Goal: Complete application form: Complete application form

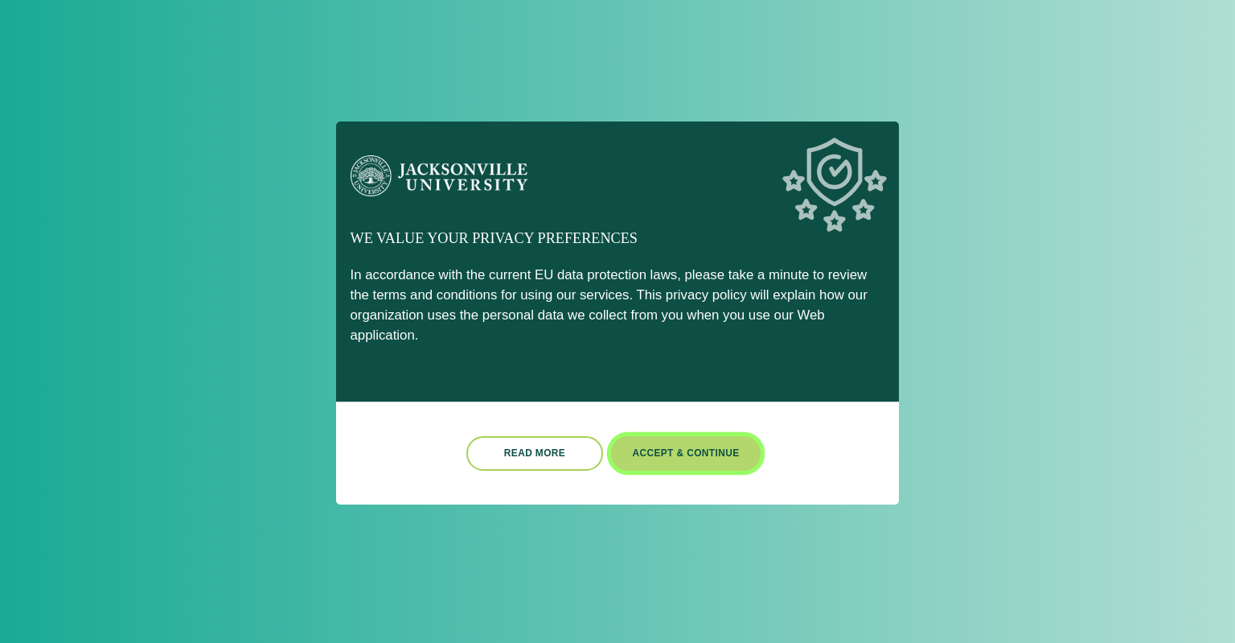
click at [675, 439] on button "Accept & Continue" at bounding box center [686, 453] width 150 height 35
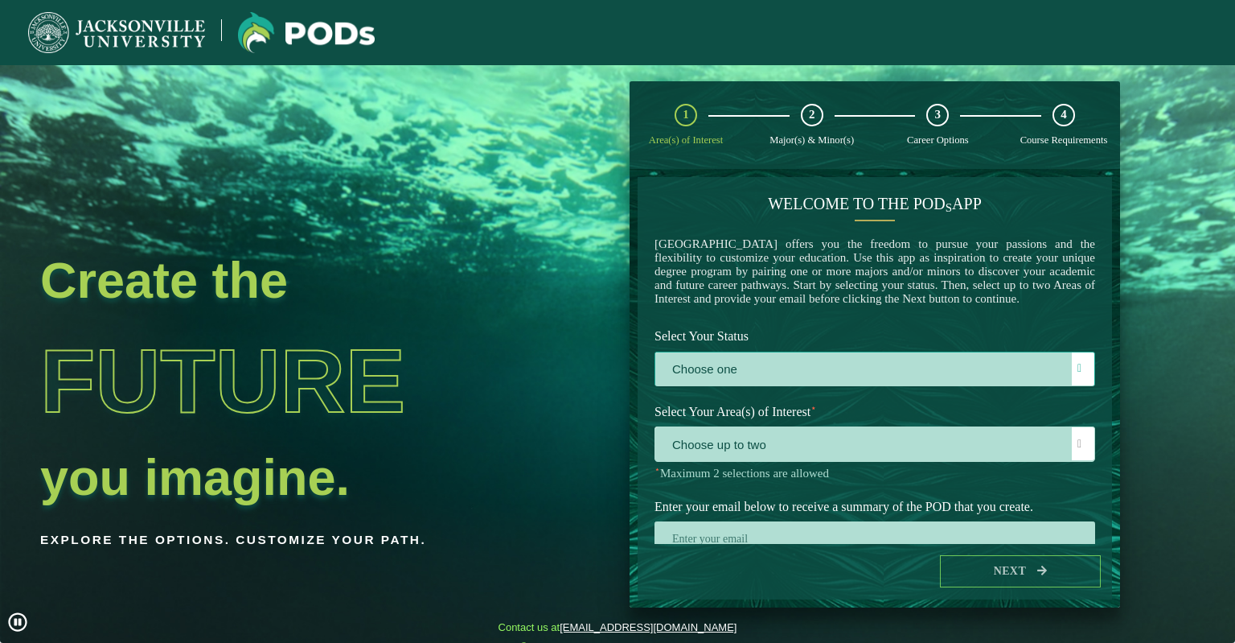
click at [768, 383] on label "Choose one" at bounding box center [874, 369] width 439 height 35
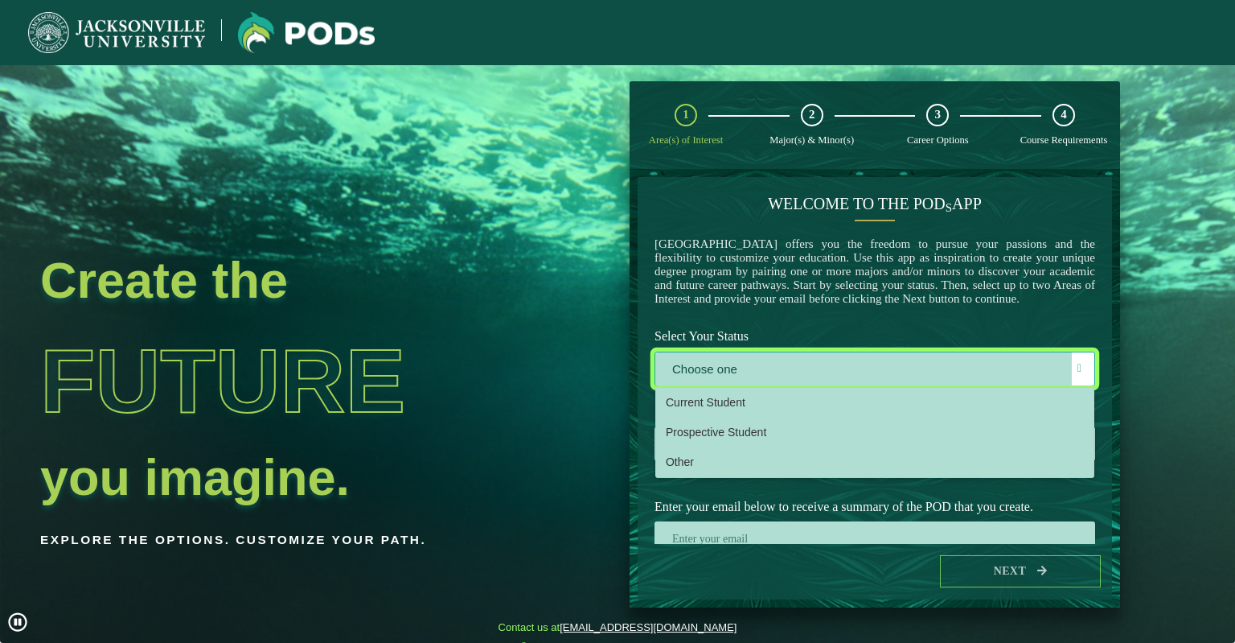
scroll to position [8, 70]
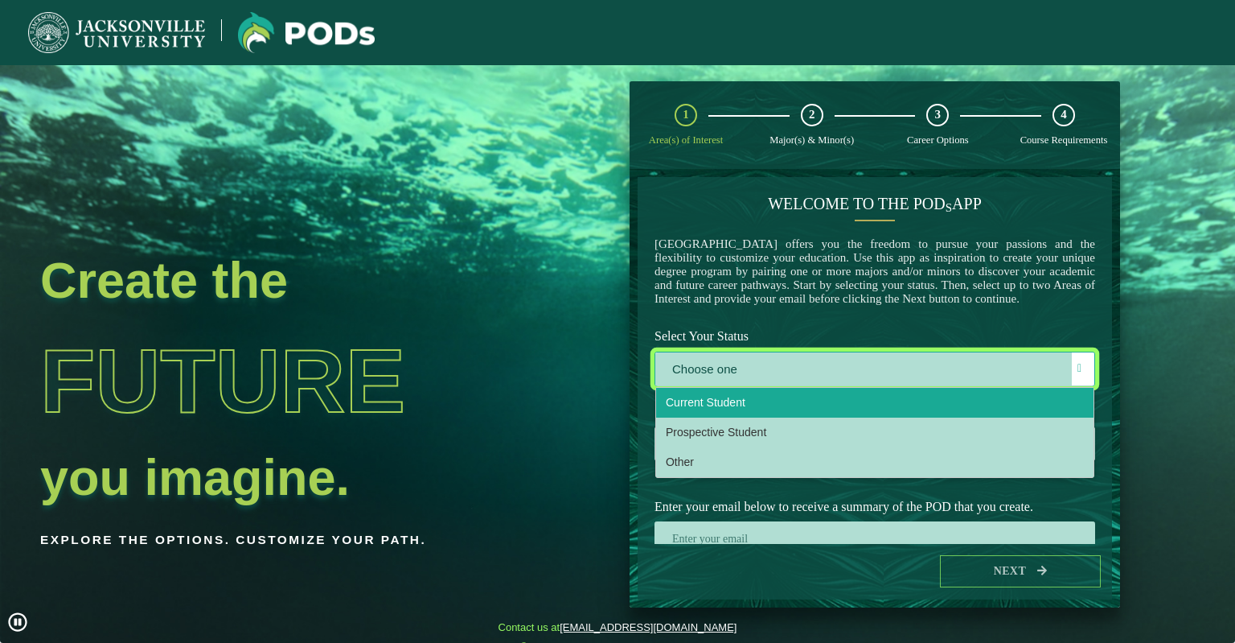
click at [695, 409] on span "Current Student" at bounding box center [706, 402] width 80 height 13
select select "[object Object]"
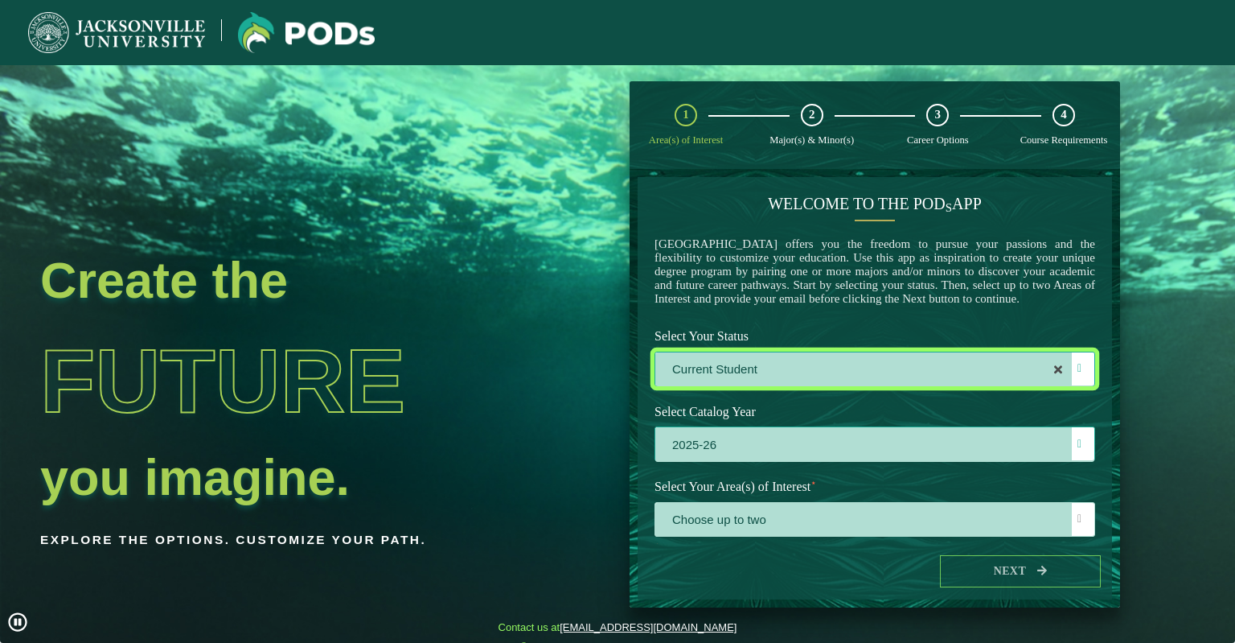
scroll to position [80, 0]
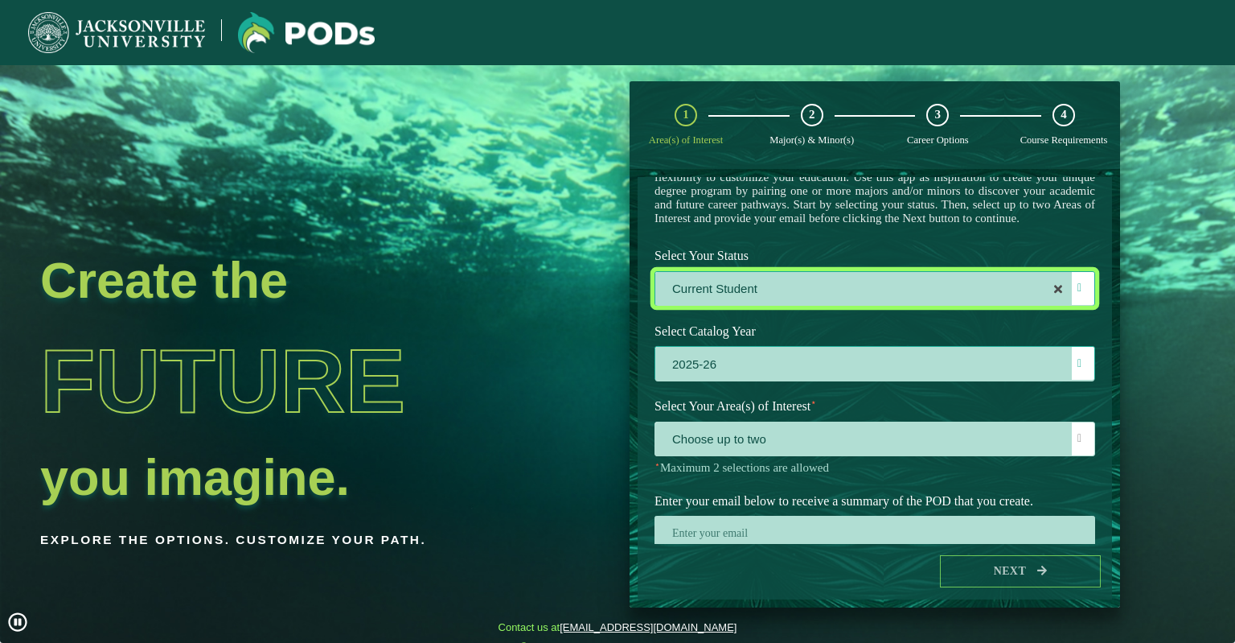
click at [791, 381] on label "2025-26" at bounding box center [874, 364] width 439 height 35
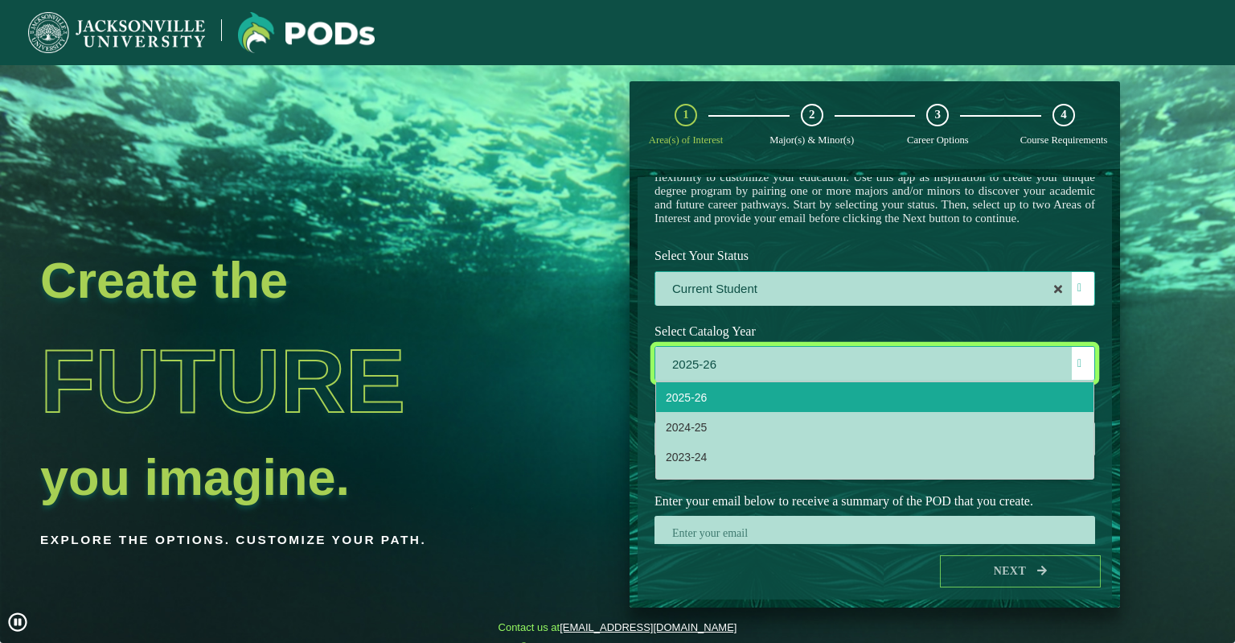
scroll to position [8, 70]
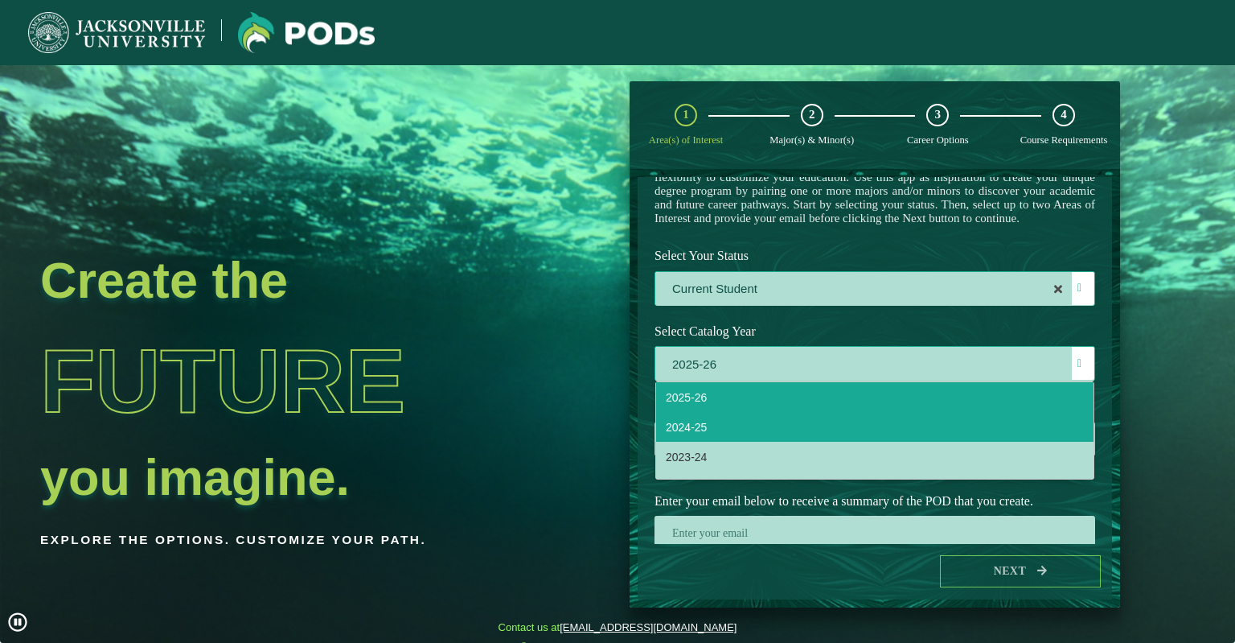
click at [688, 433] on span "2024-25" at bounding box center [686, 427] width 41 height 13
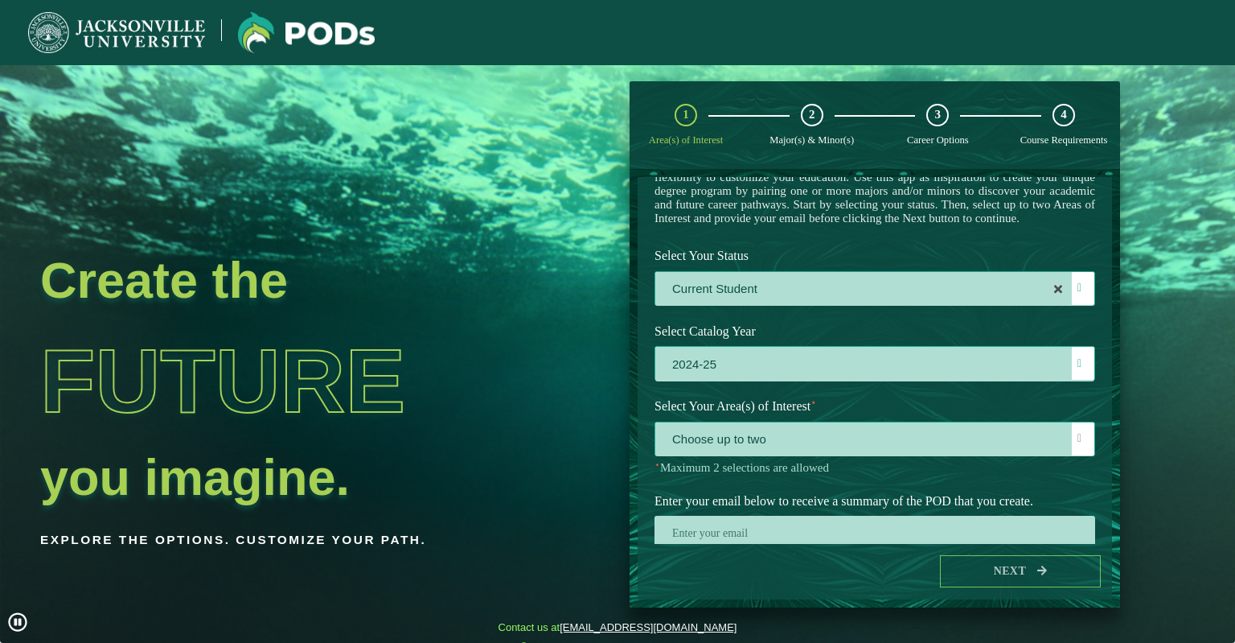
click at [787, 453] on span "Choose up to two" at bounding box center [874, 439] width 439 height 35
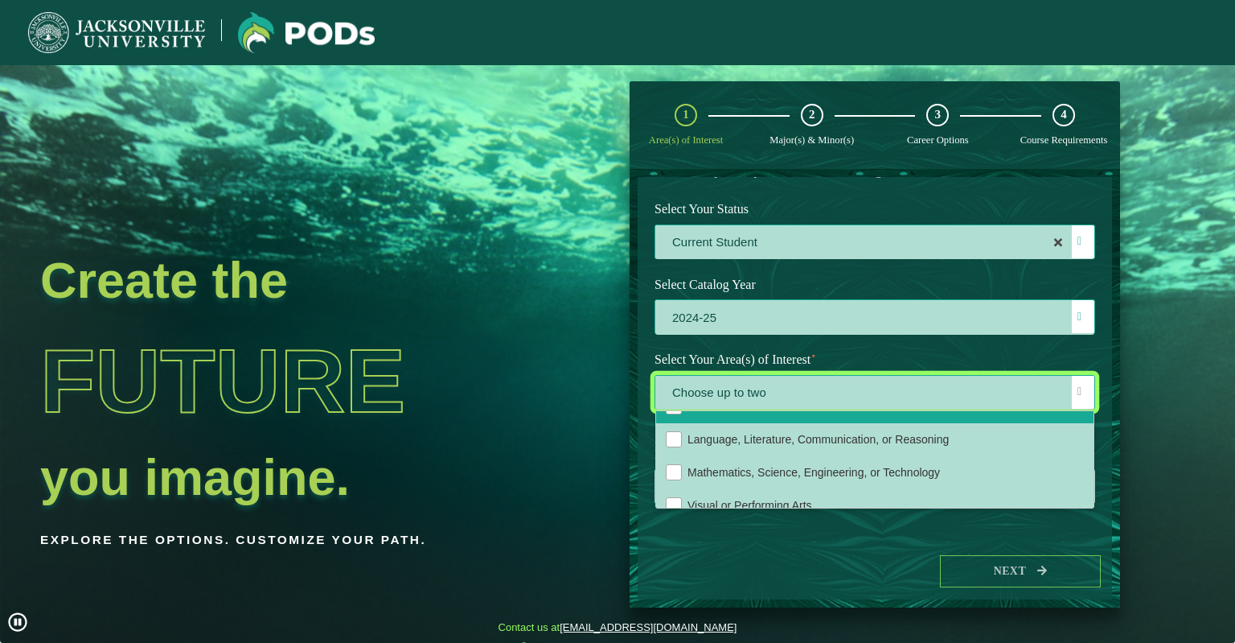
scroll to position [140, 0]
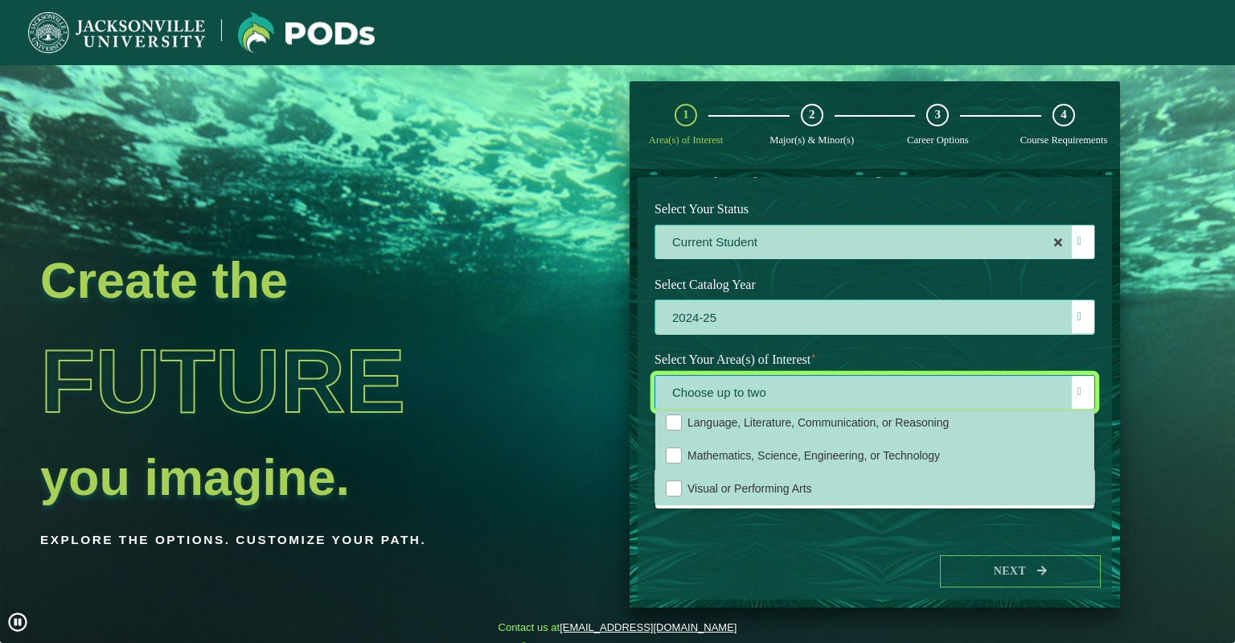
click at [786, 311] on label "2024-25" at bounding box center [874, 317] width 439 height 35
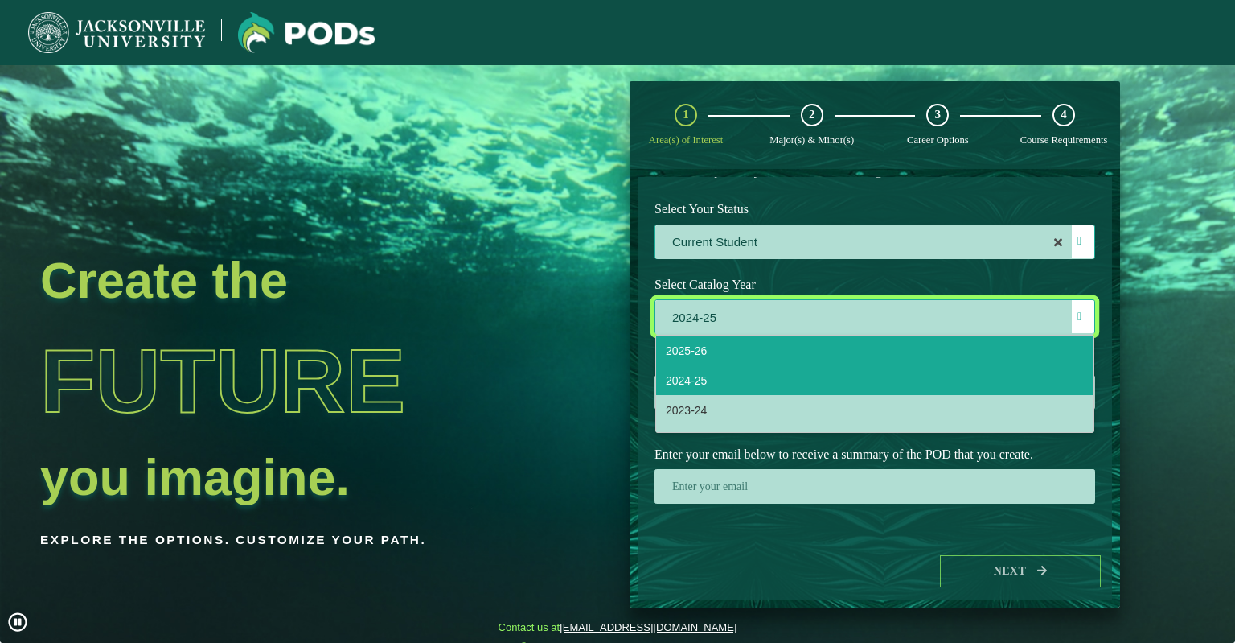
click at [717, 351] on li "2025-26" at bounding box center [874, 350] width 437 height 30
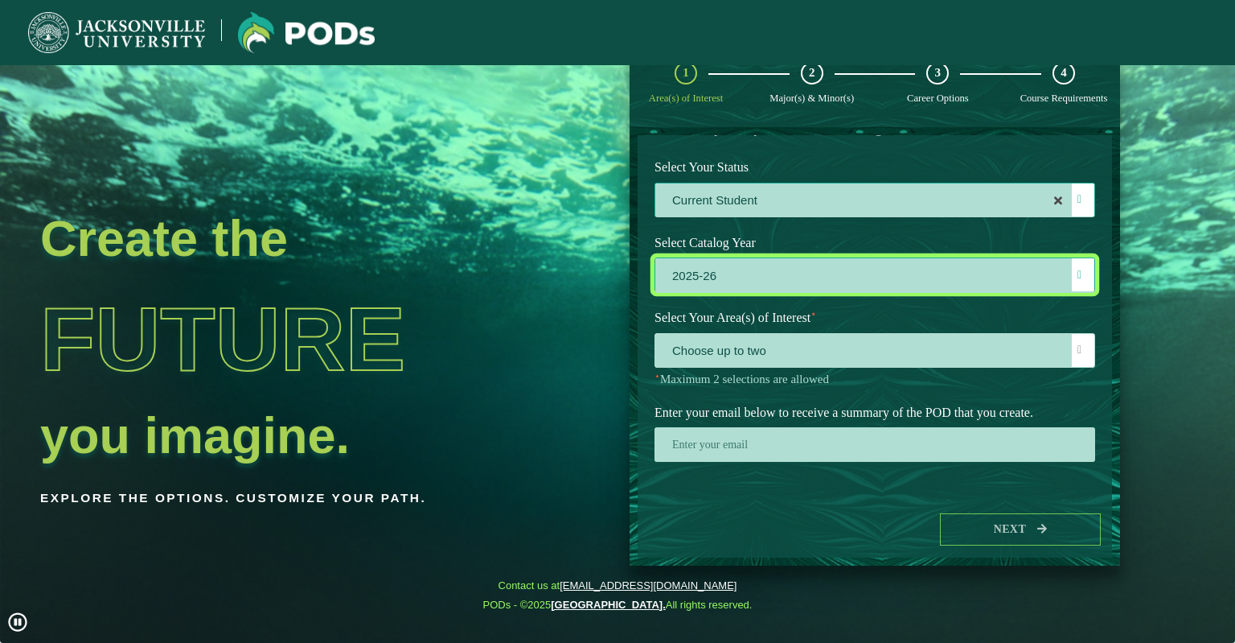
scroll to position [64, 0]
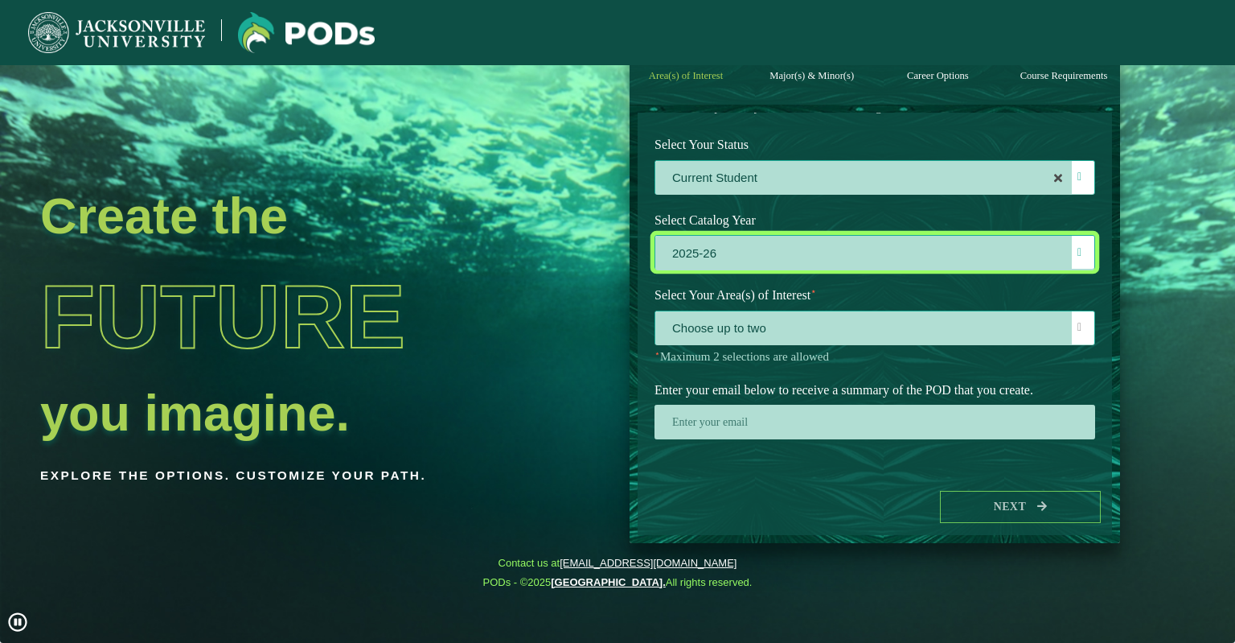
click at [819, 338] on span "Choose up to two" at bounding box center [874, 328] width 439 height 35
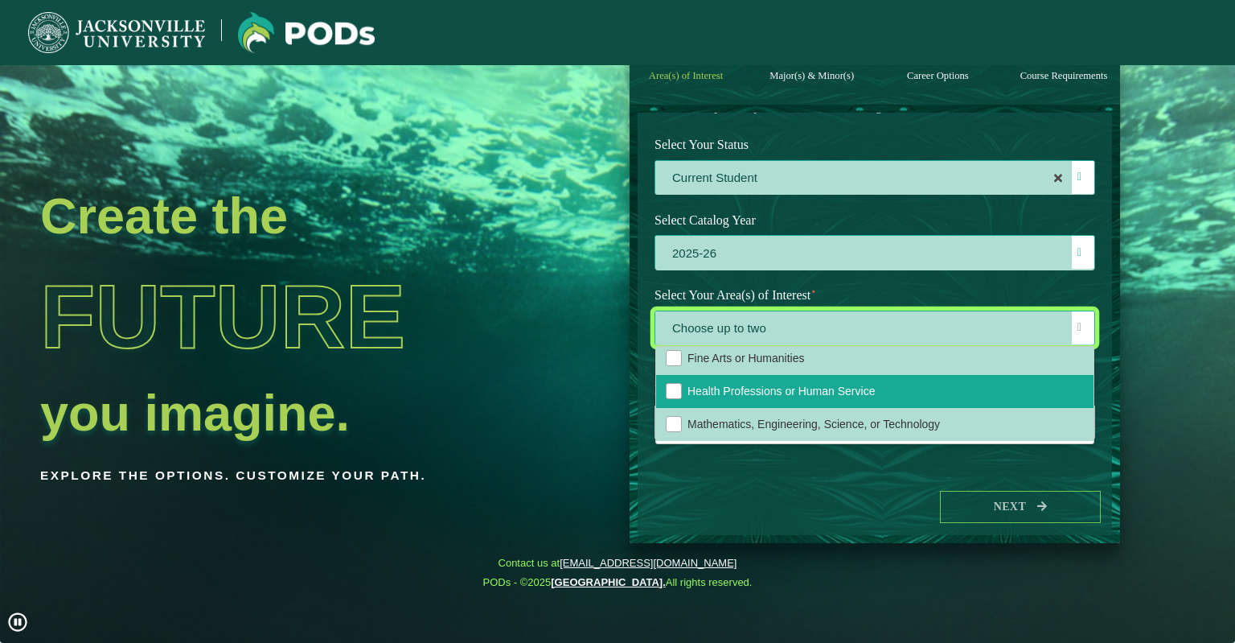
scroll to position [27, 0]
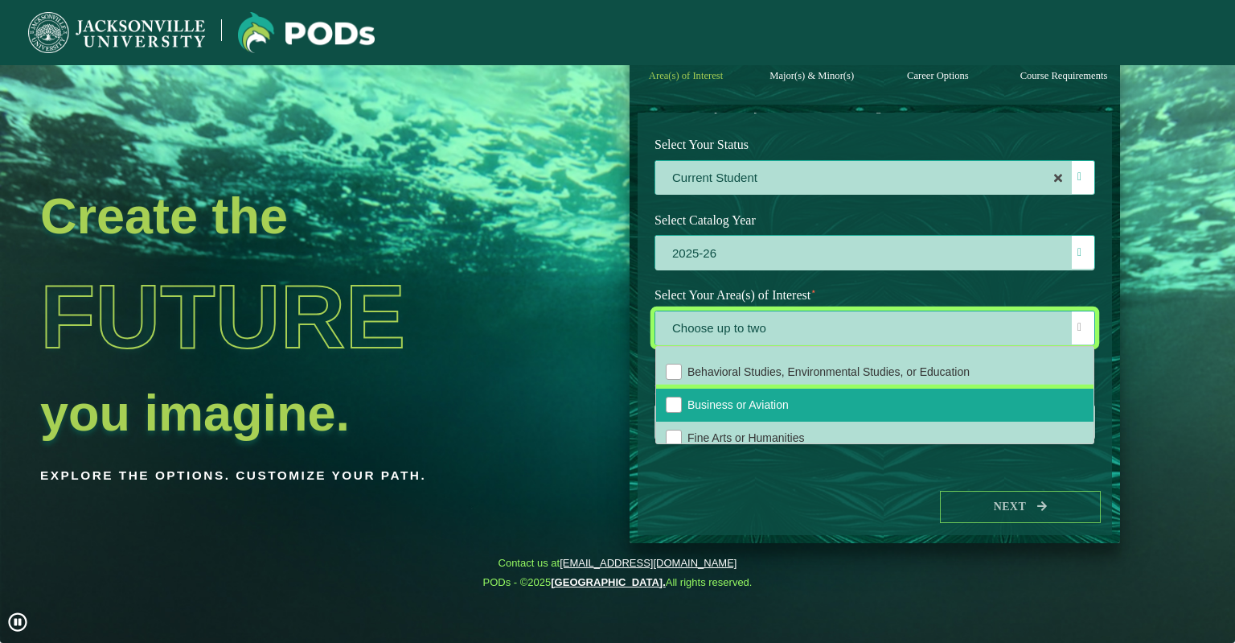
click at [750, 405] on span "Business or Aviation" at bounding box center [738, 404] width 101 height 13
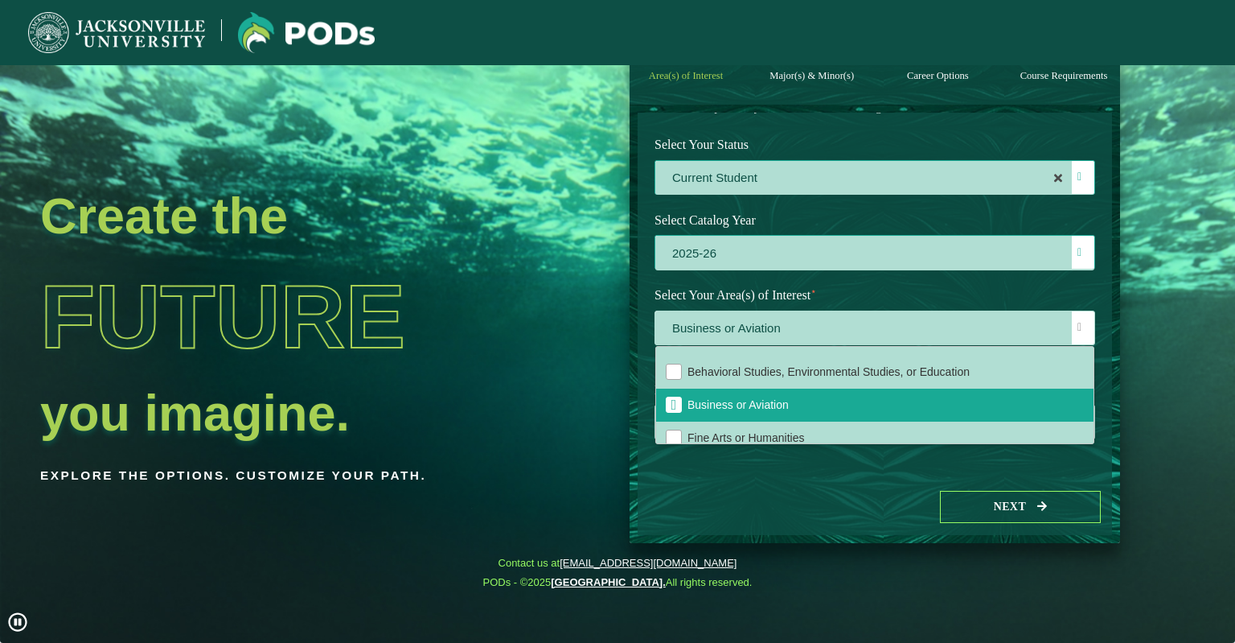
click at [1088, 294] on label "Select Your Area(s) of Interest ⋆" at bounding box center [875, 296] width 465 height 30
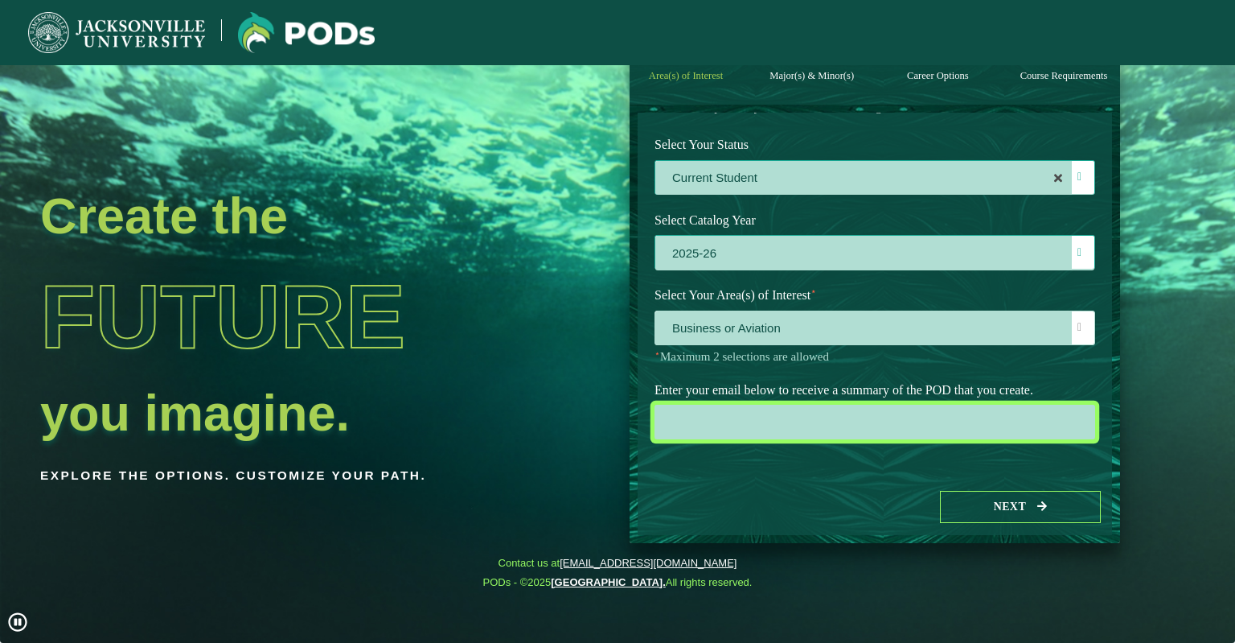
click at [811, 433] on input "email" at bounding box center [875, 422] width 441 height 35
type input "[EMAIL_ADDRESS][DOMAIN_NAME]"
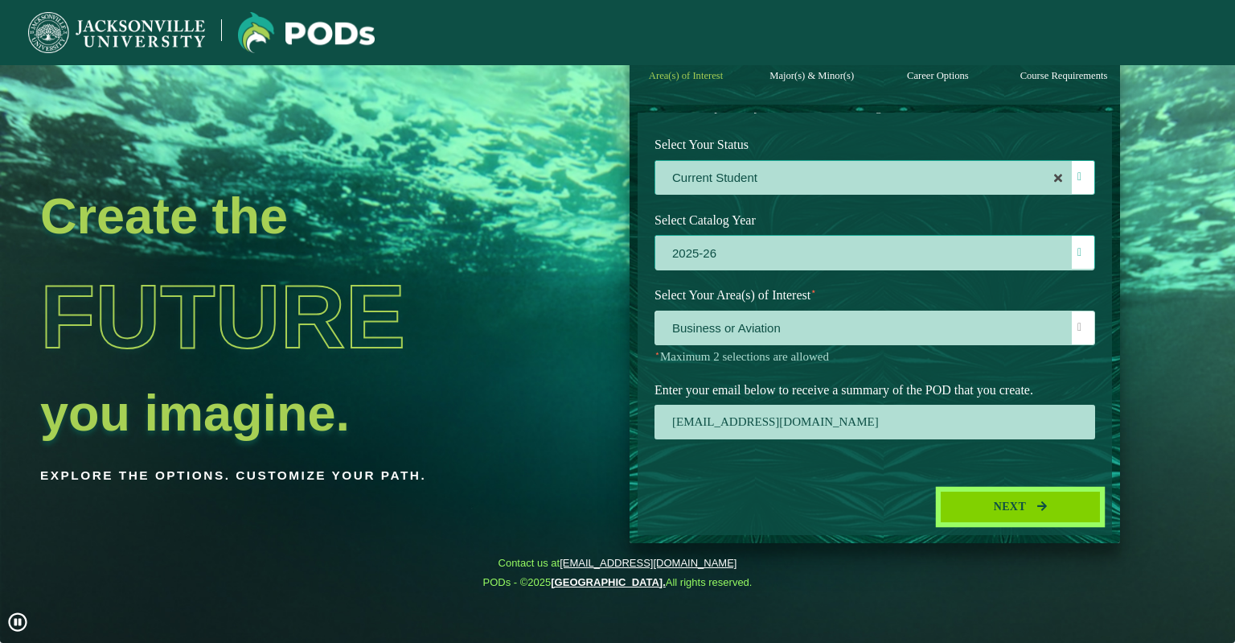
click at [985, 507] on button "Next" at bounding box center [1020, 507] width 161 height 33
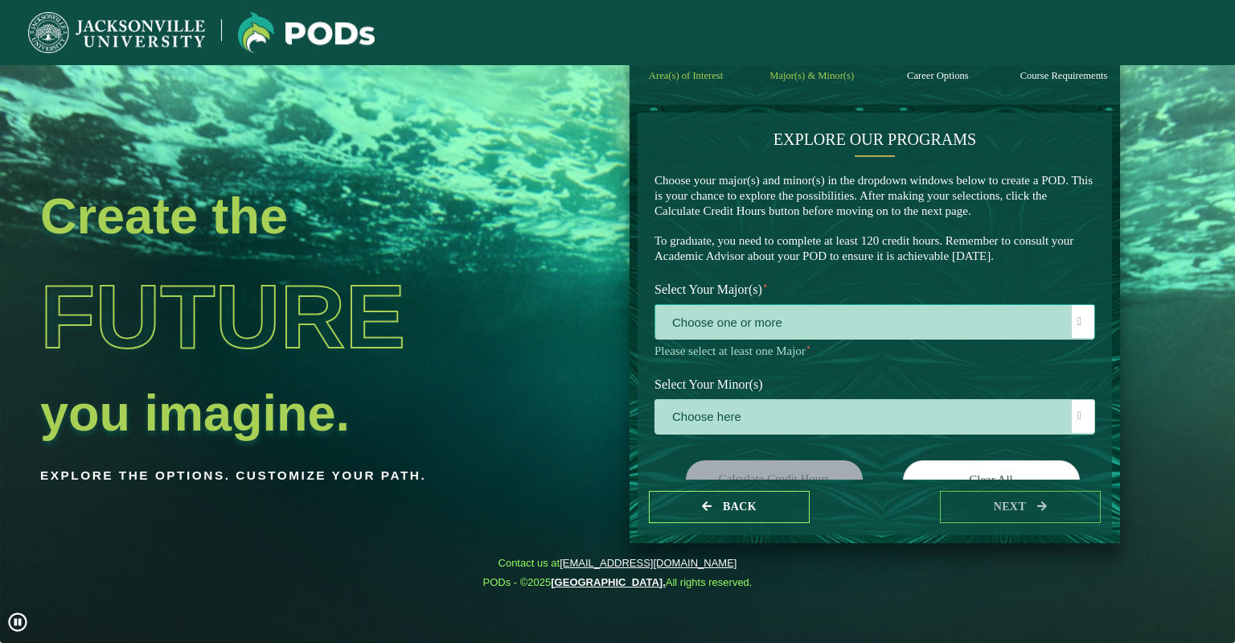
click at [821, 307] on span "Choose one or more" at bounding box center [874, 322] width 439 height 35
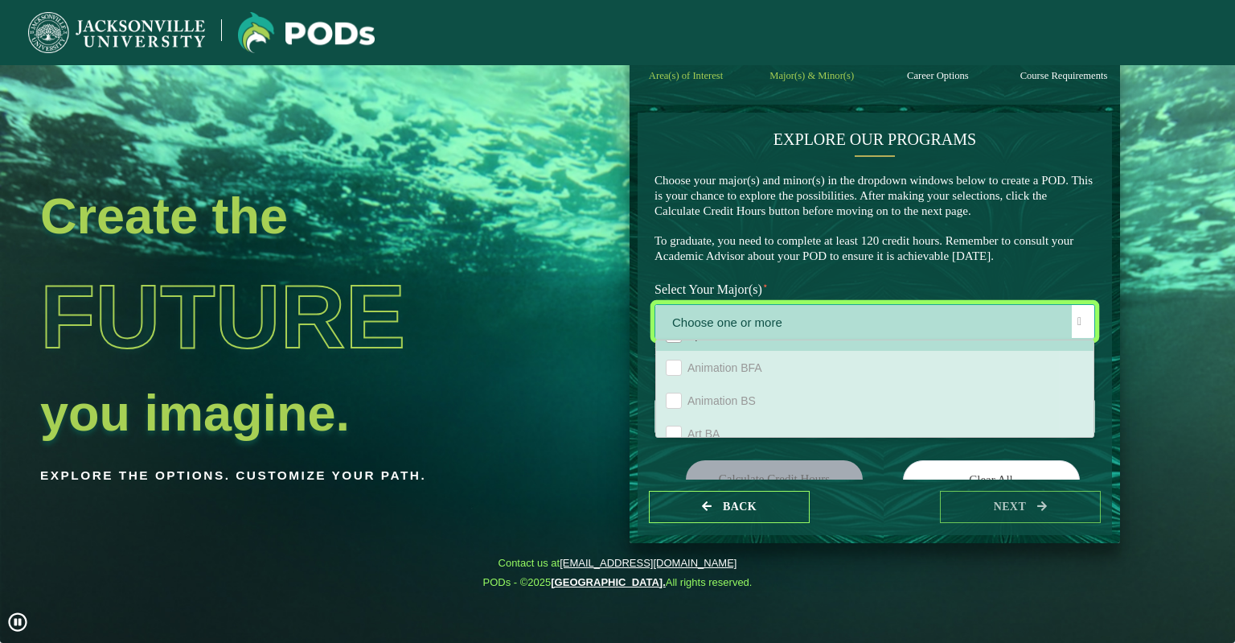
scroll to position [241, 0]
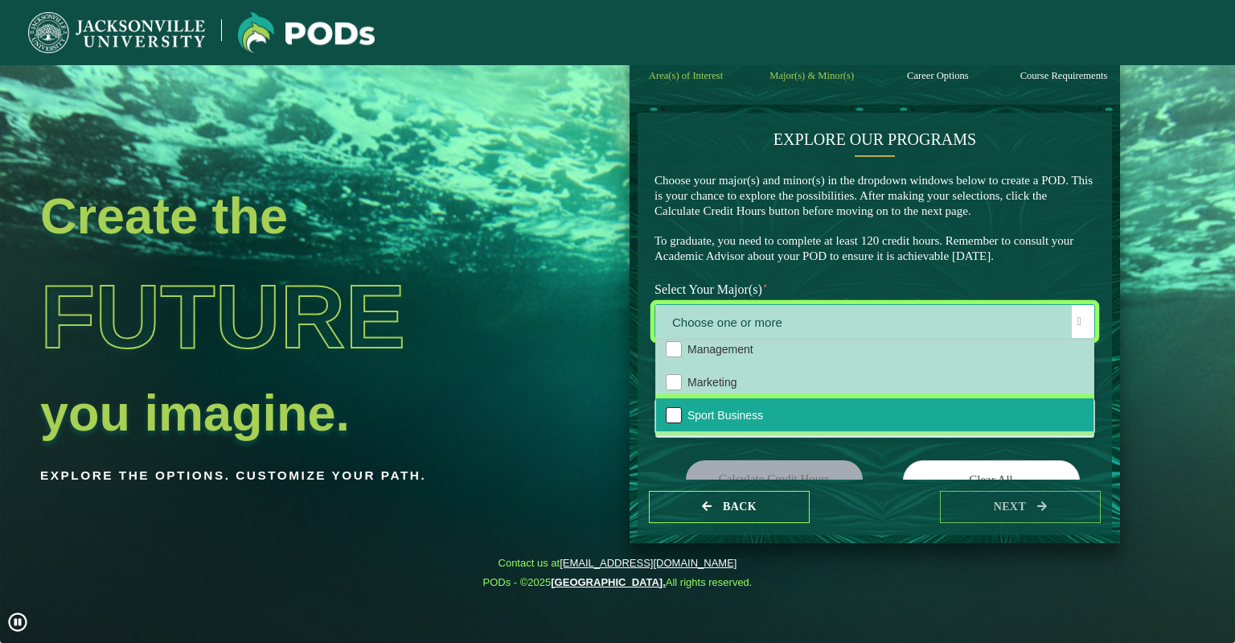
click at [673, 417] on div "Sport Business" at bounding box center [674, 415] width 16 height 16
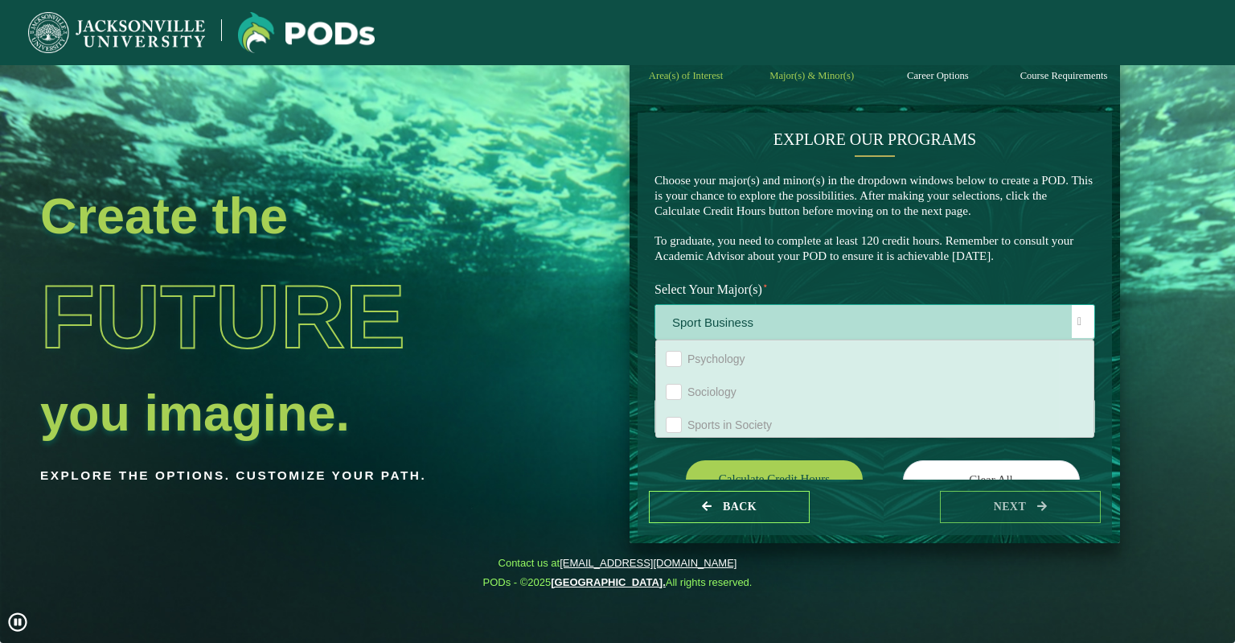
scroll to position [1403, 0]
click at [878, 266] on div "EXPLORE OUR PROGRAMS Choose your major(s) and minor(s) in the dropdown windows …" at bounding box center [875, 202] width 465 height 146
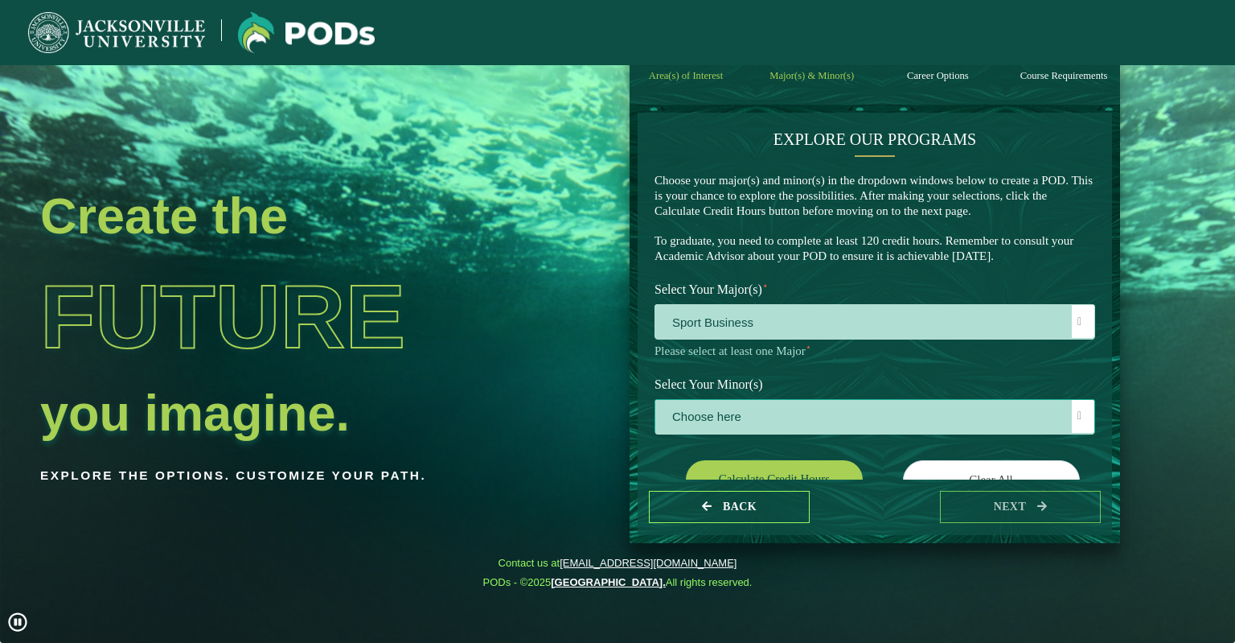
click at [778, 408] on span "Choose here" at bounding box center [874, 417] width 439 height 35
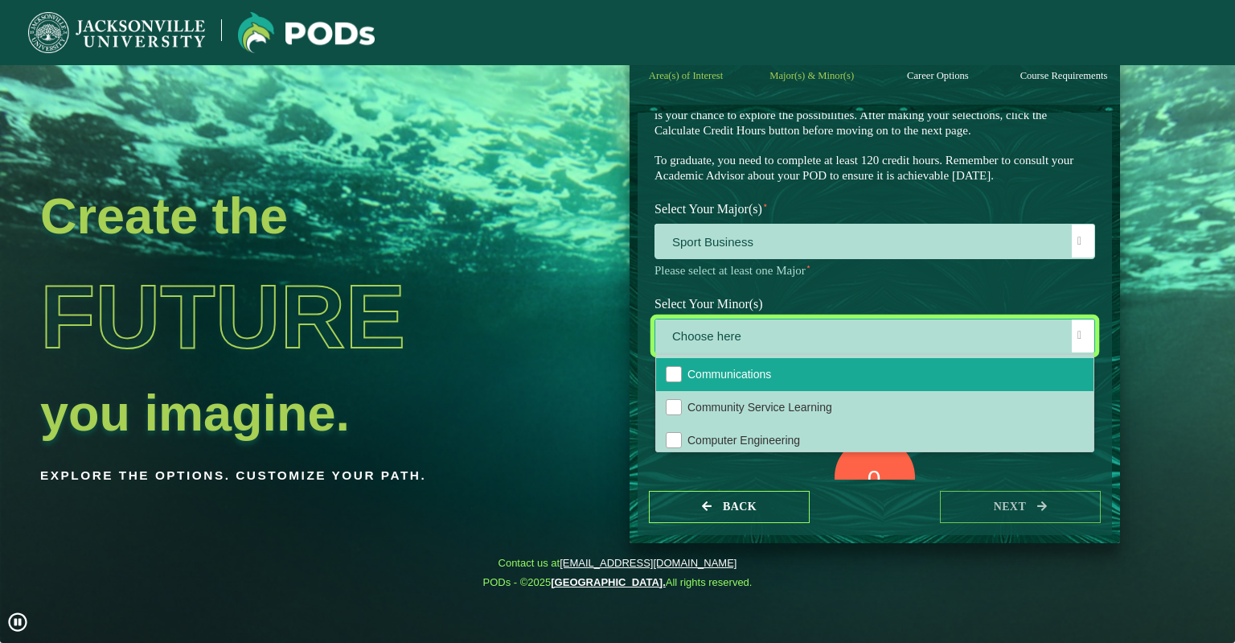
scroll to position [402, 0]
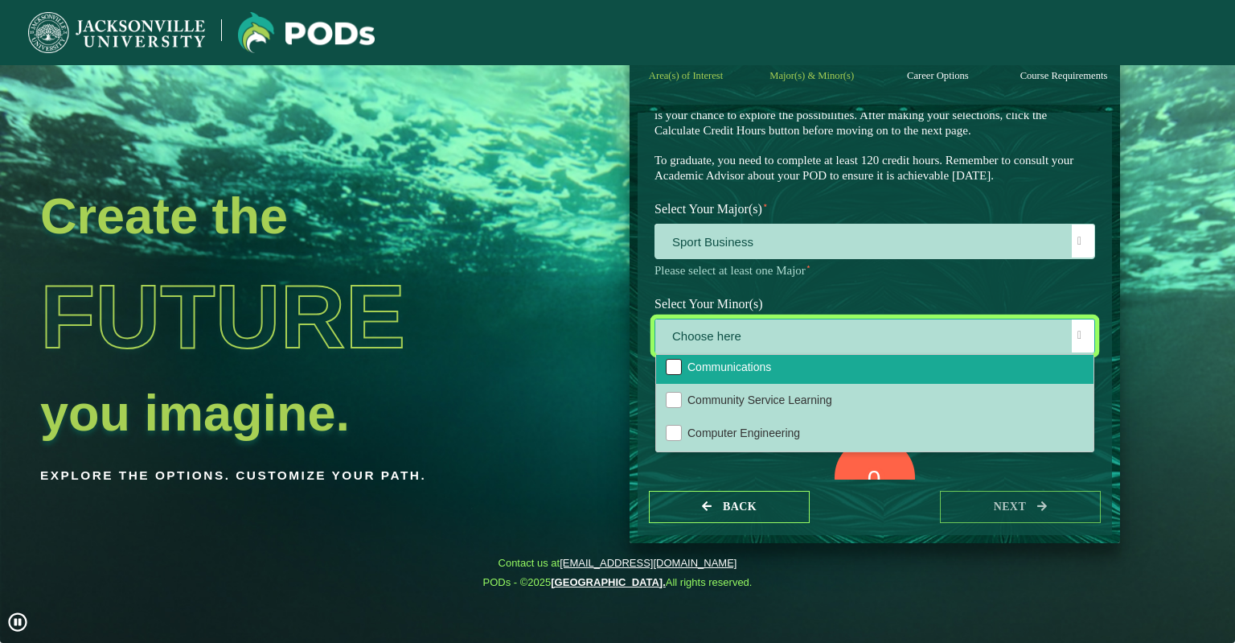
click at [673, 370] on div "Communications" at bounding box center [674, 367] width 16 height 16
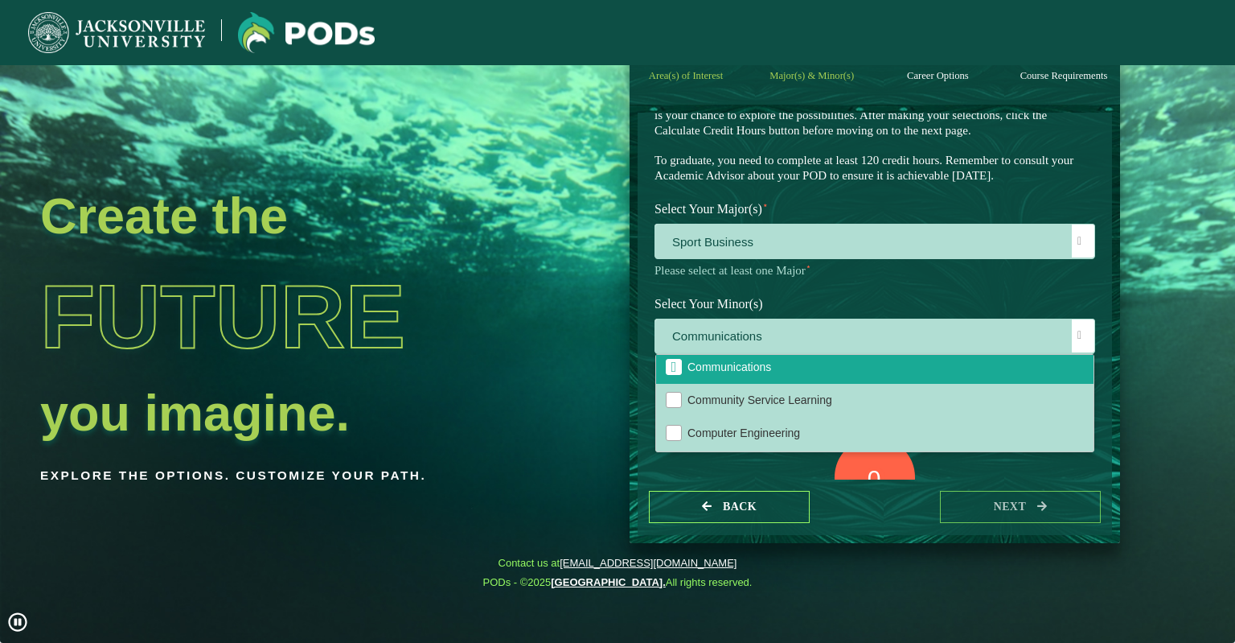
click at [891, 292] on label "Select Your Minor(s)" at bounding box center [875, 304] width 465 height 30
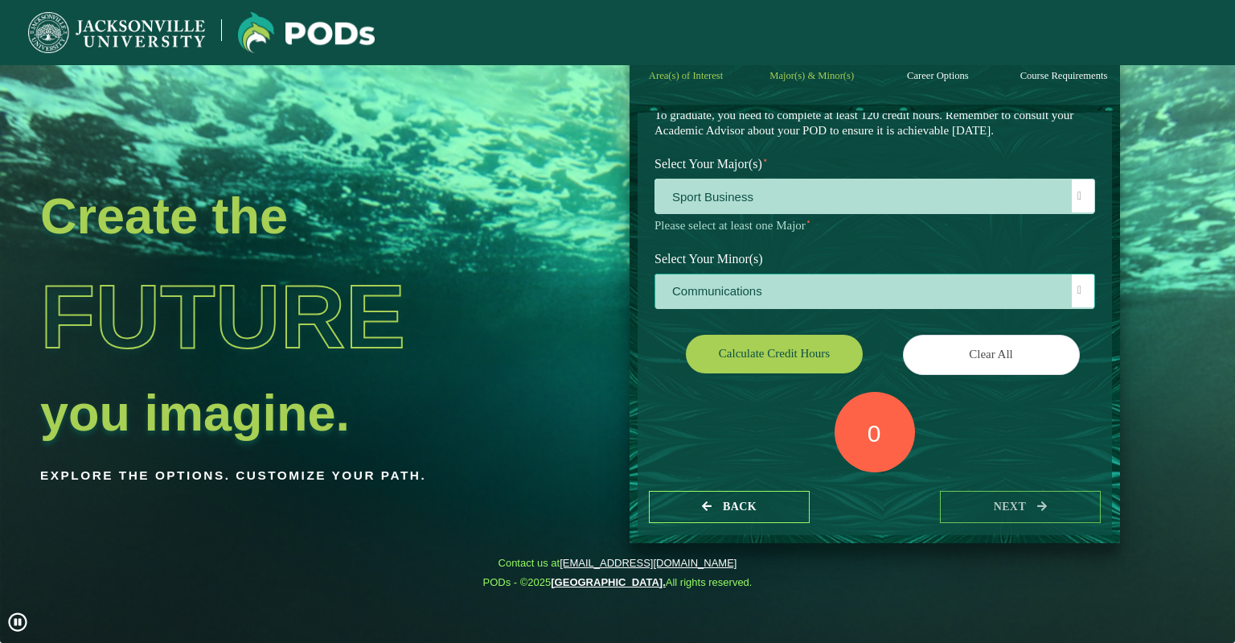
scroll to position [161, 0]
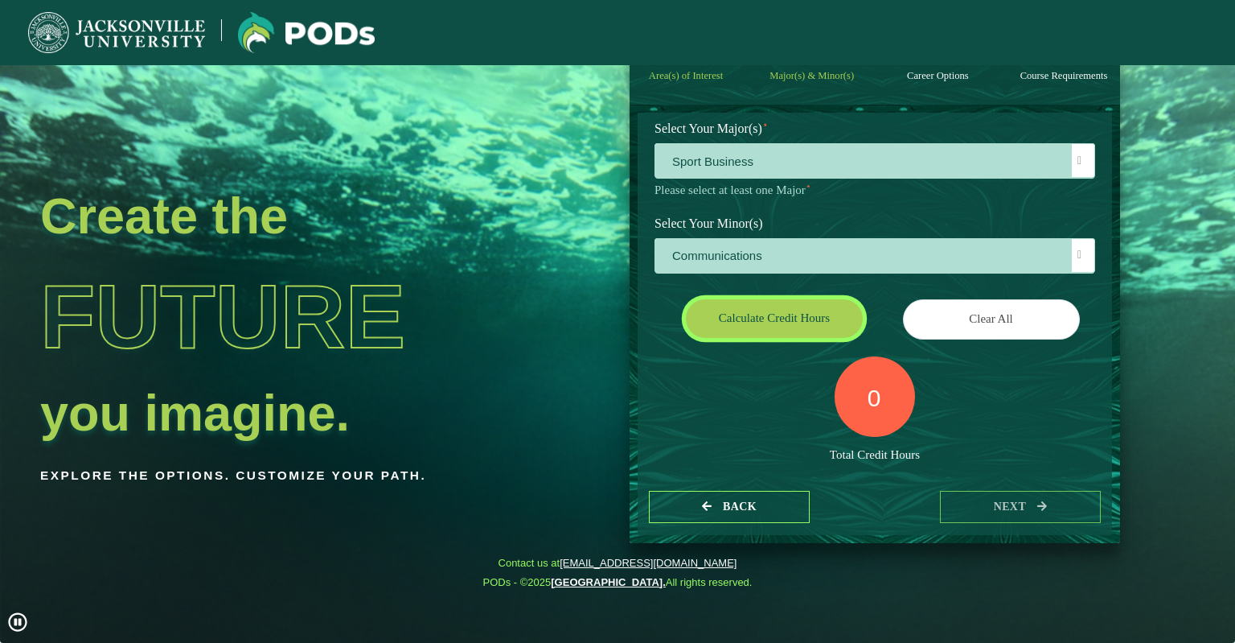
click at [798, 322] on button "Calculate credit hours" at bounding box center [774, 318] width 177 height 38
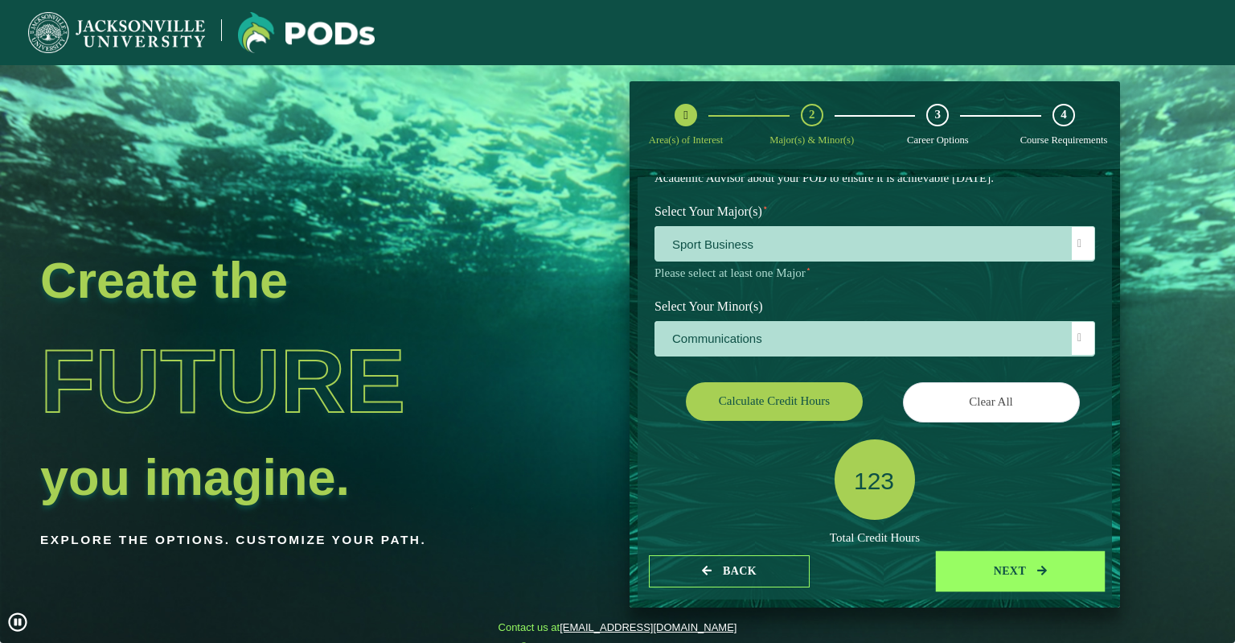
click at [1019, 575] on button "next" at bounding box center [1020, 571] width 161 height 33
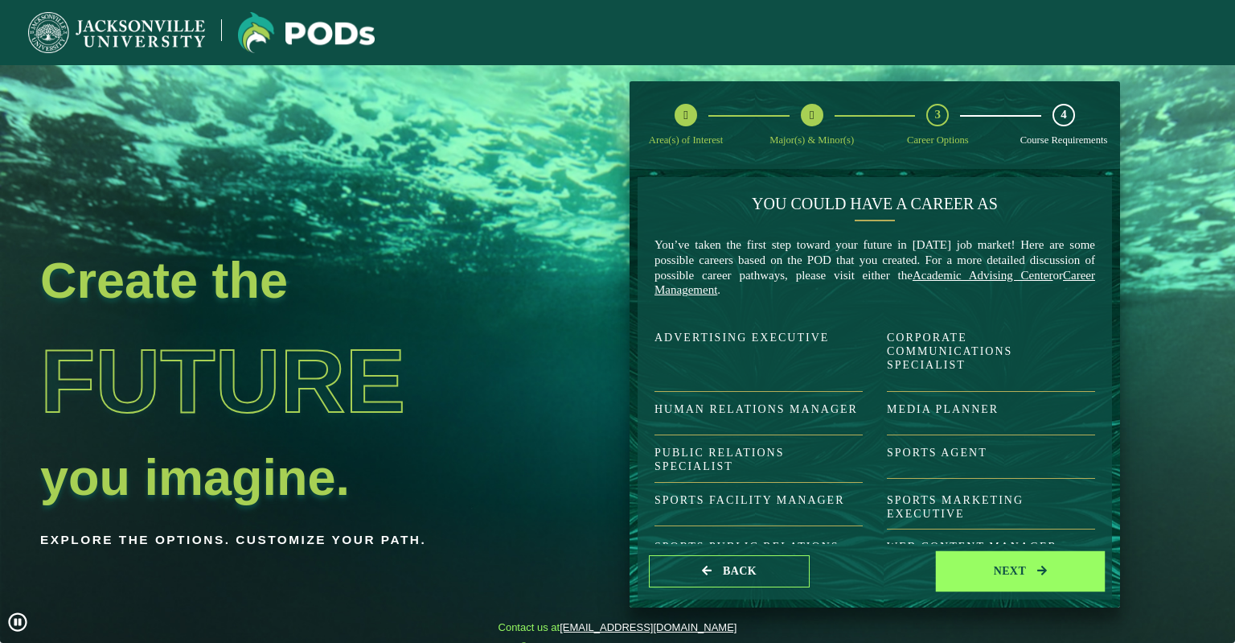
click at [1012, 570] on button "next" at bounding box center [1020, 571] width 161 height 33
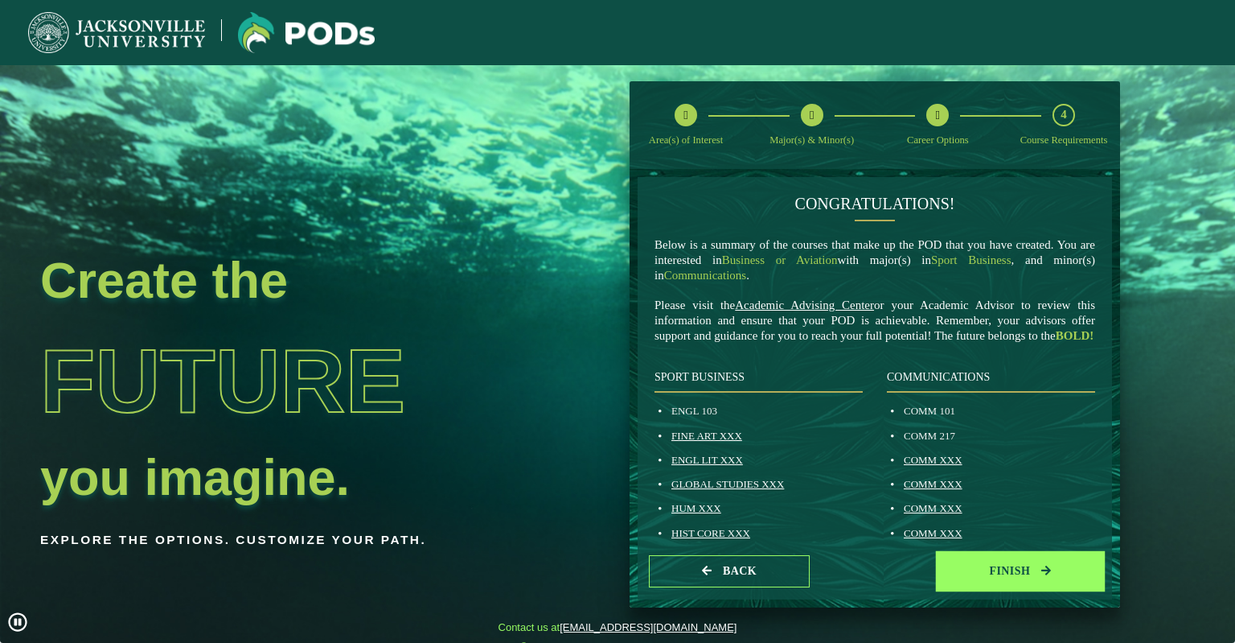
click at [1016, 569] on button "Finish" at bounding box center [1020, 571] width 161 height 33
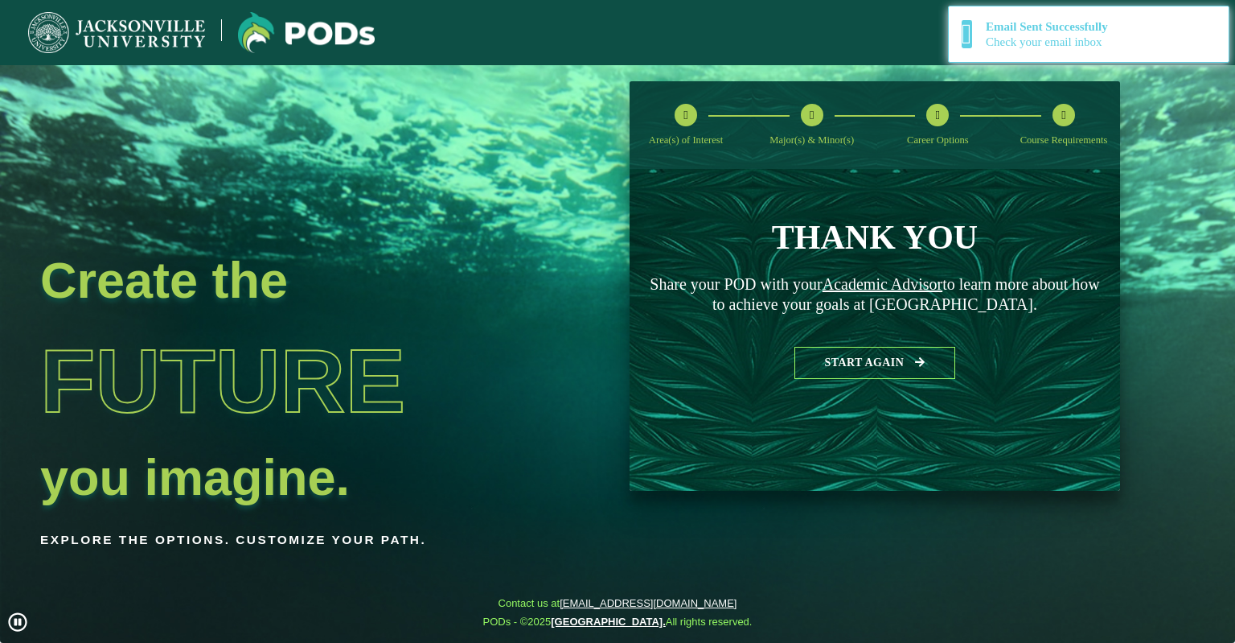
click at [1065, 32] on span "Email Sent Successfully" at bounding box center [1047, 26] width 122 height 13
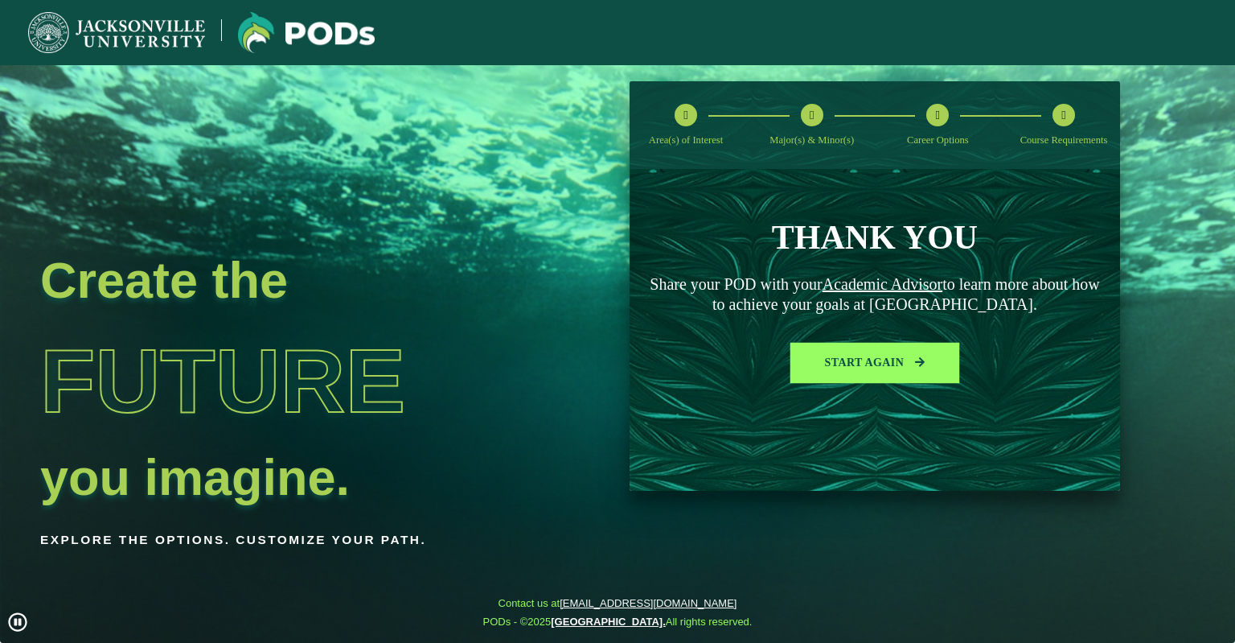
click at [874, 359] on button "Start again" at bounding box center [875, 363] width 161 height 33
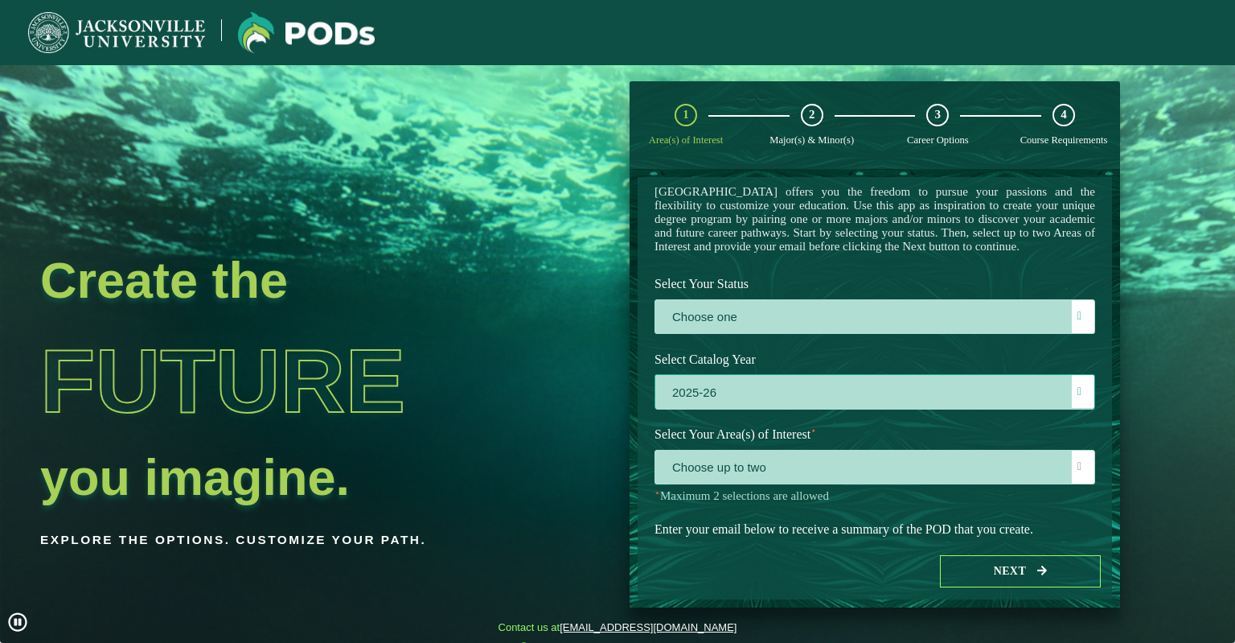
scroll to position [80, 0]
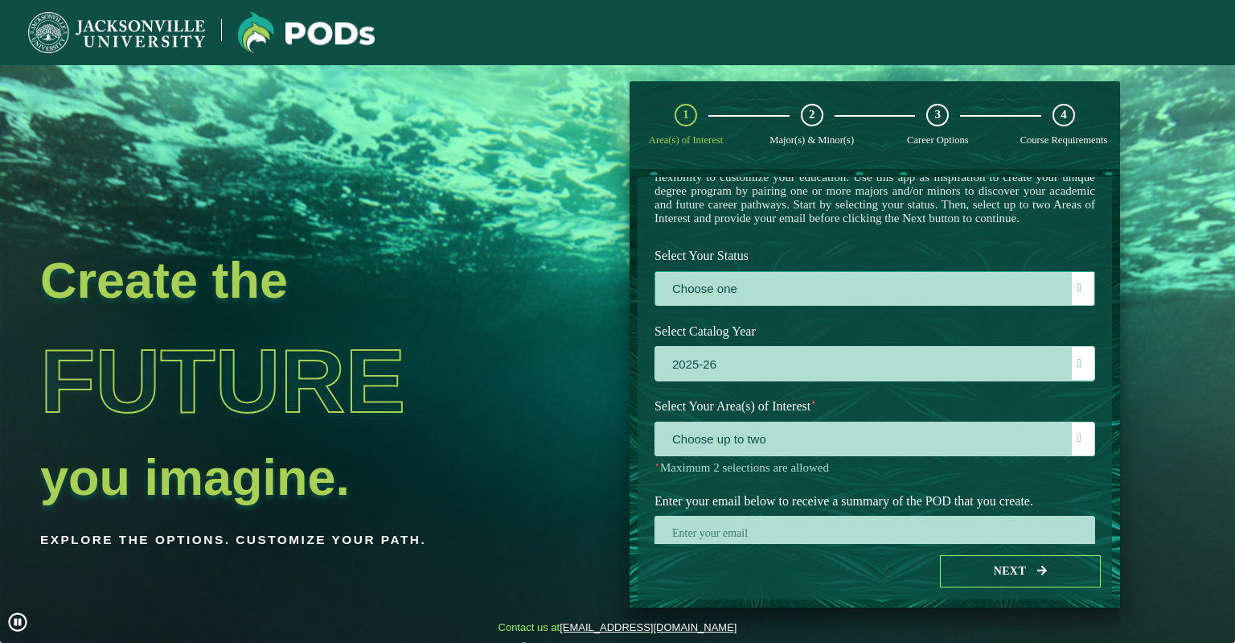
click at [885, 306] on label "Choose one" at bounding box center [874, 289] width 439 height 35
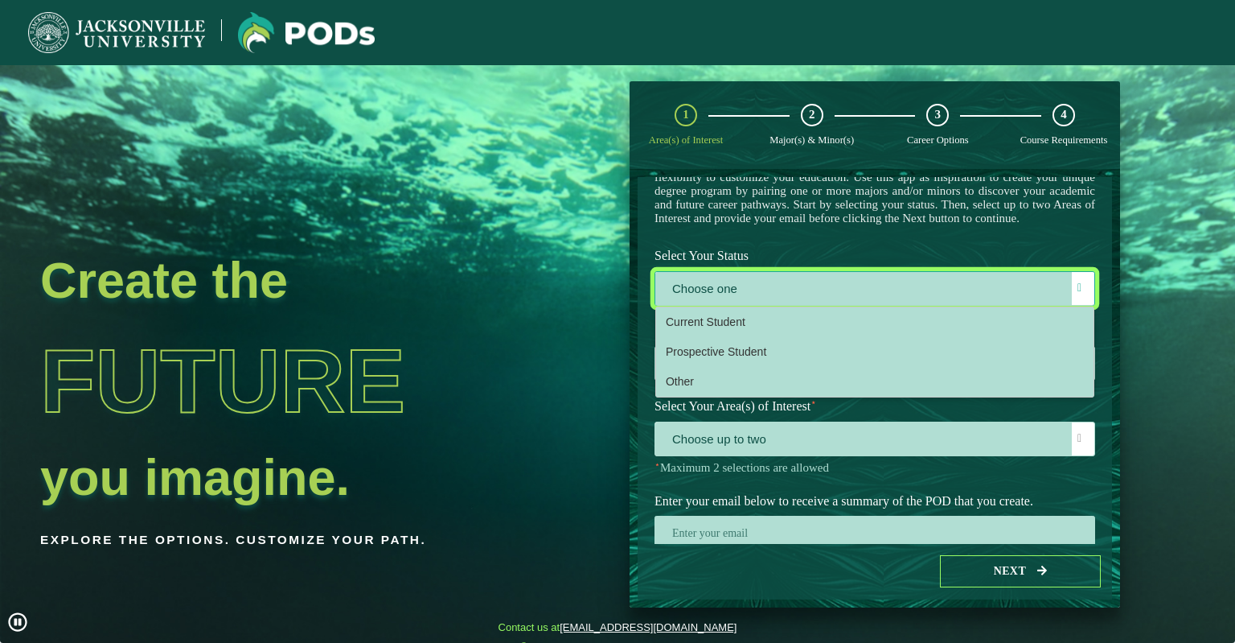
scroll to position [8, 70]
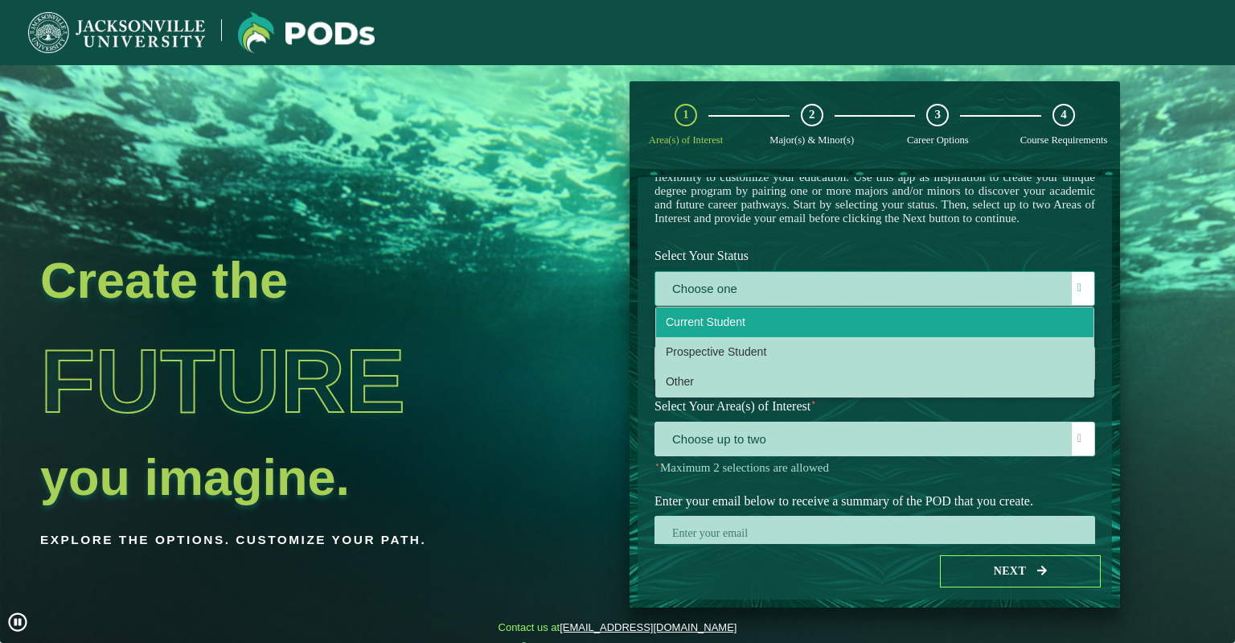
click at [714, 328] on span "Current Student" at bounding box center [706, 321] width 80 height 13
select select "[object Object]"
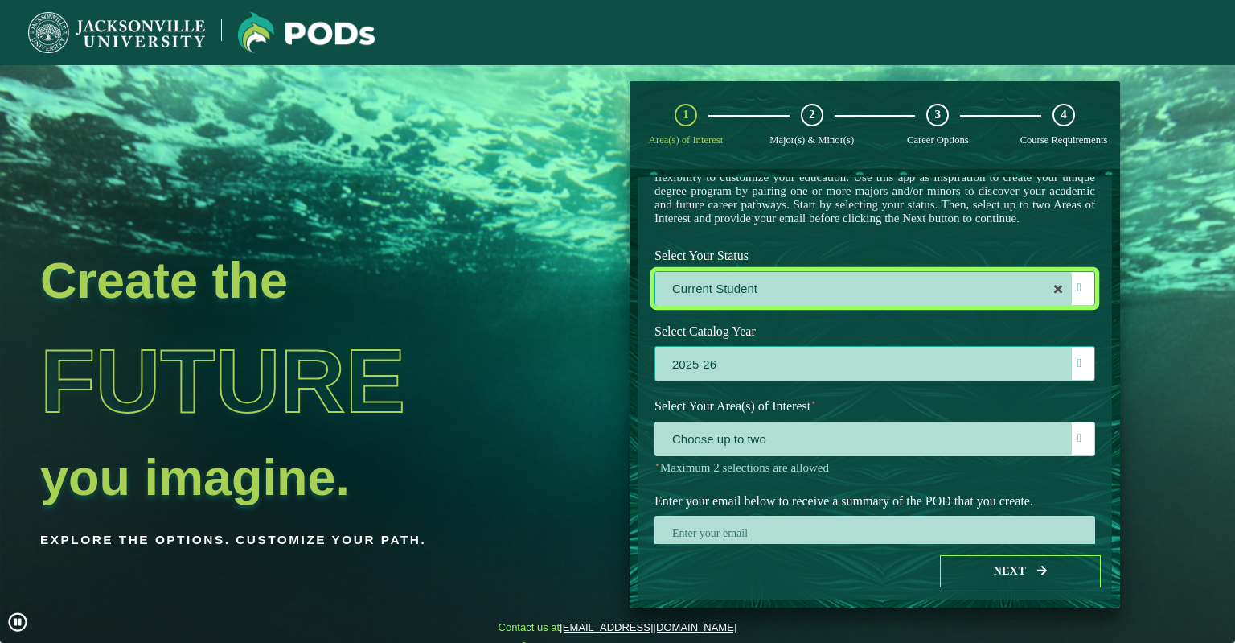
click at [758, 381] on label "2025-26" at bounding box center [874, 364] width 439 height 35
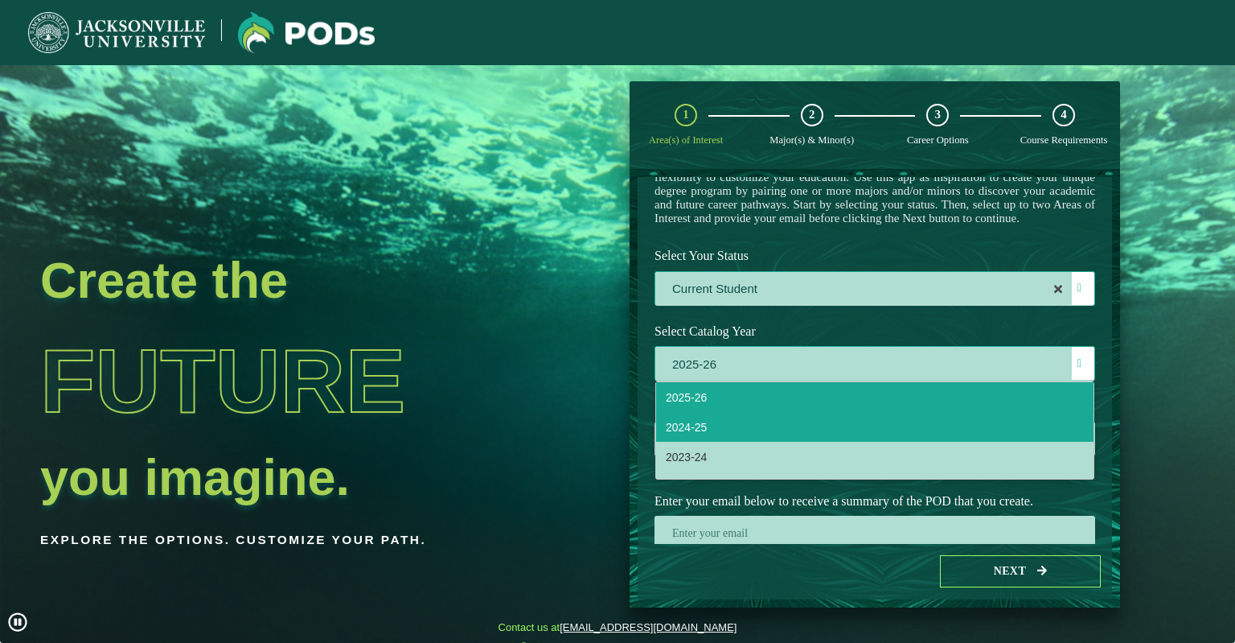
click at [695, 433] on span "2024-25" at bounding box center [686, 427] width 41 height 13
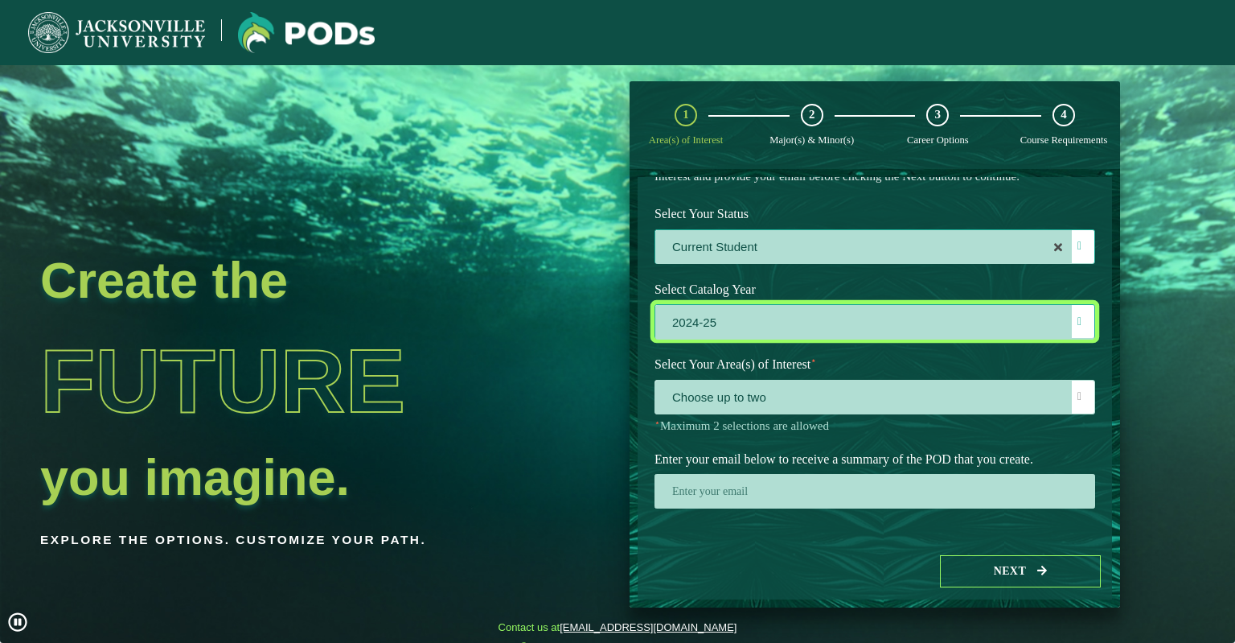
scroll to position [146, 0]
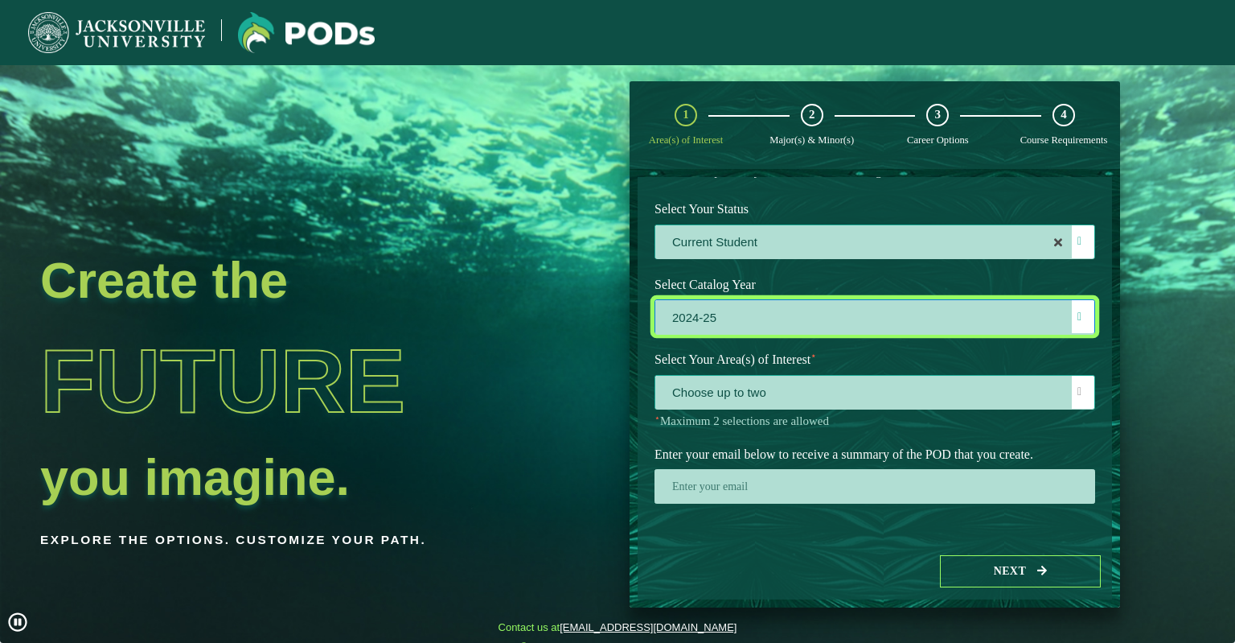
click at [781, 388] on span "Choose up to two" at bounding box center [874, 393] width 439 height 35
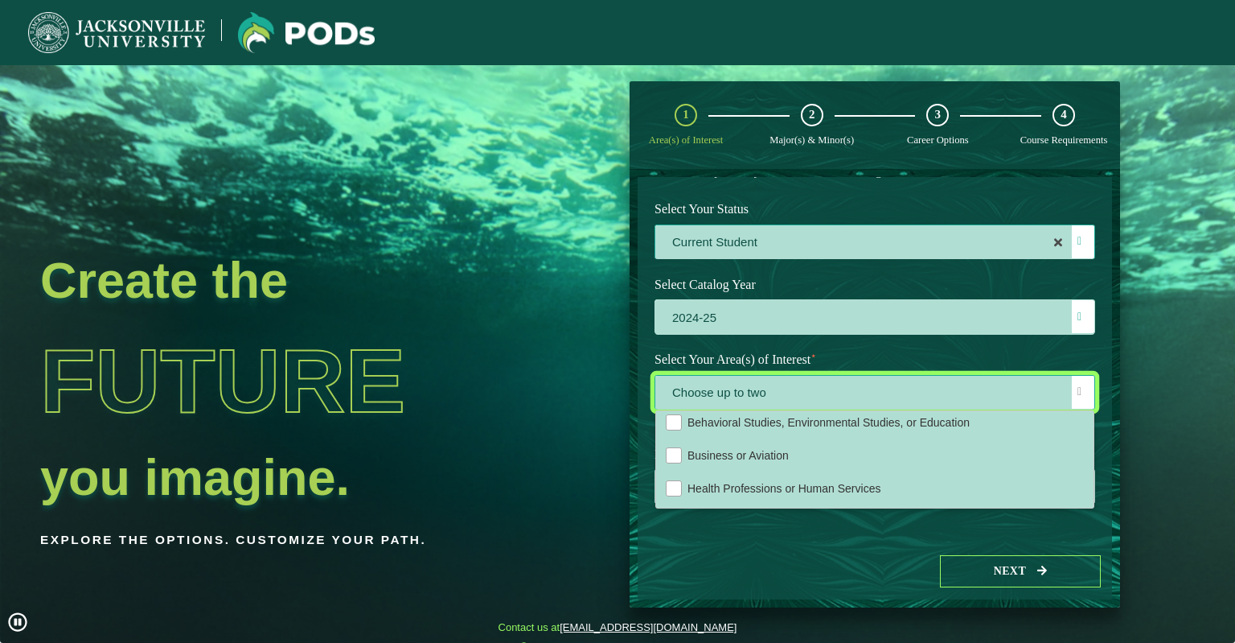
scroll to position [80, 0]
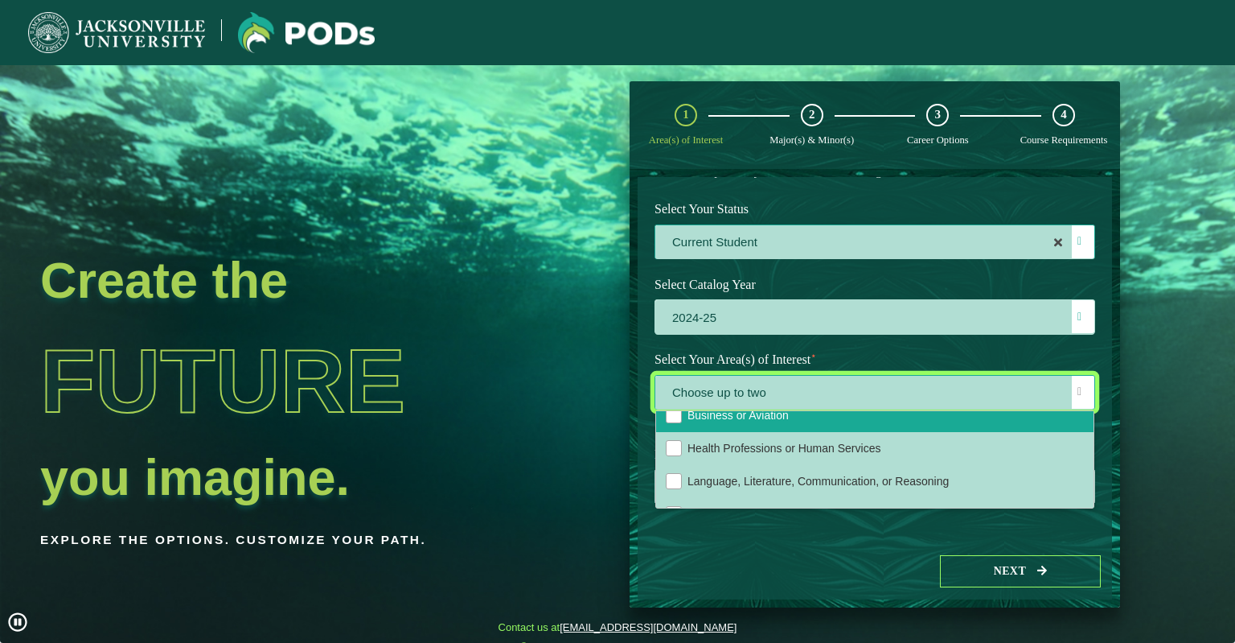
click at [756, 414] on span "Business or Aviation" at bounding box center [738, 415] width 101 height 13
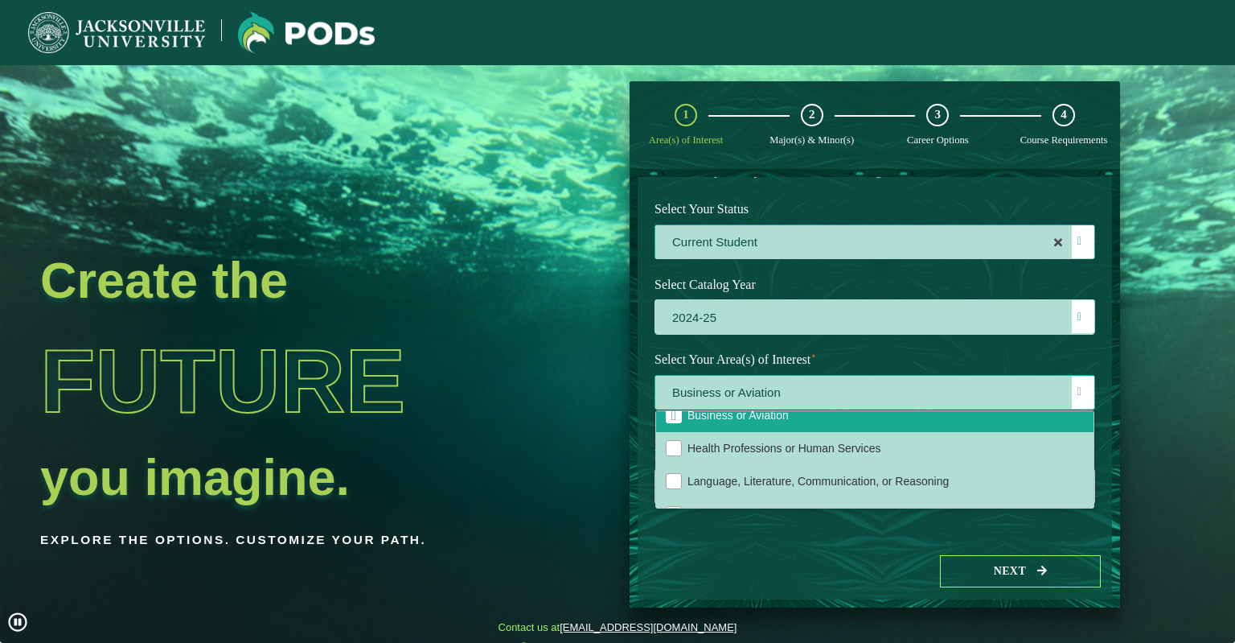
scroll to position [64, 0]
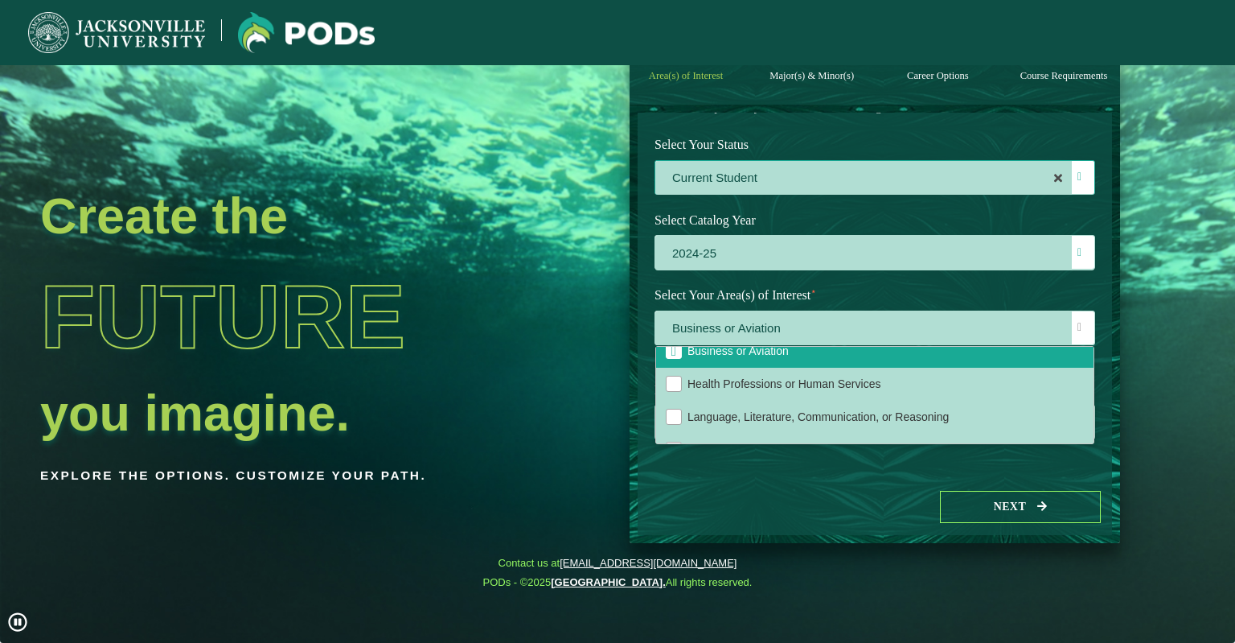
click at [869, 280] on div "Select Catalog Year 2024-25 2024-25" at bounding box center [875, 244] width 465 height 76
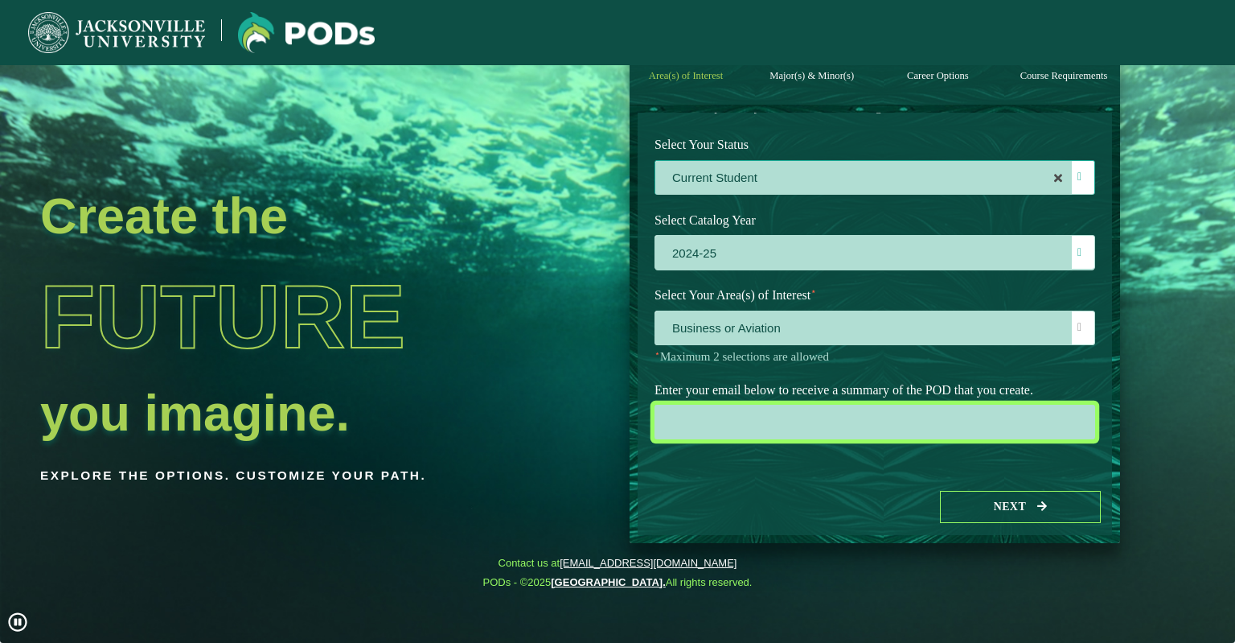
click at [792, 419] on input "email" at bounding box center [875, 422] width 441 height 35
type input "[EMAIL_ADDRESS][DOMAIN_NAME]"
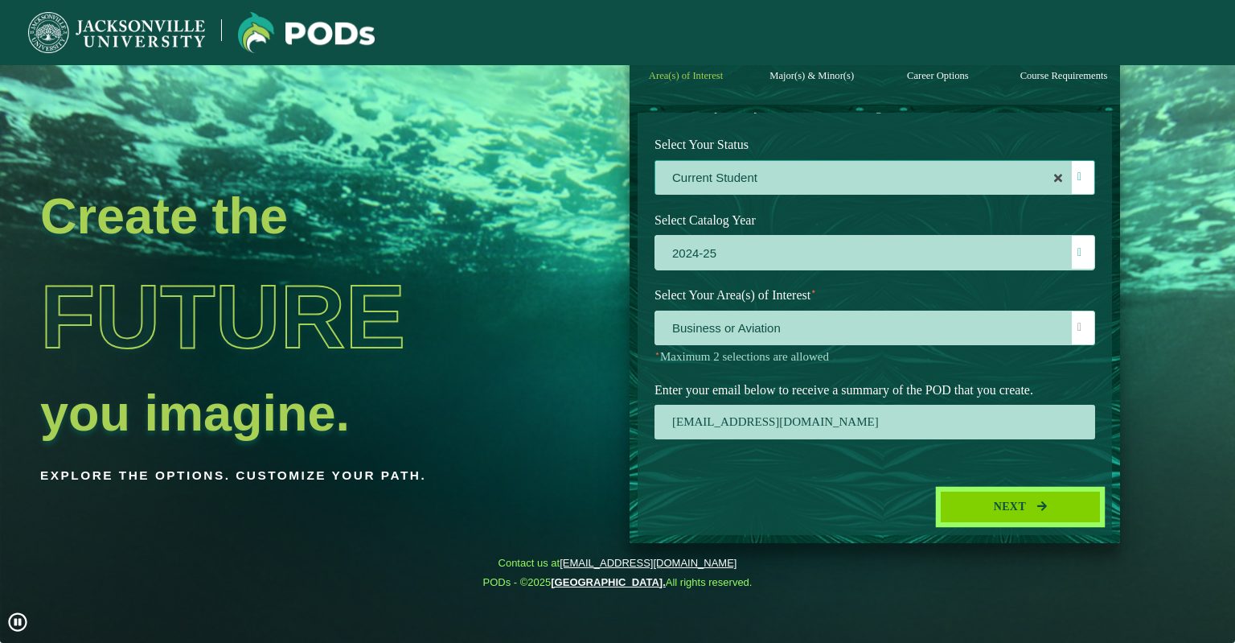
click at [984, 501] on button "Next" at bounding box center [1020, 507] width 161 height 33
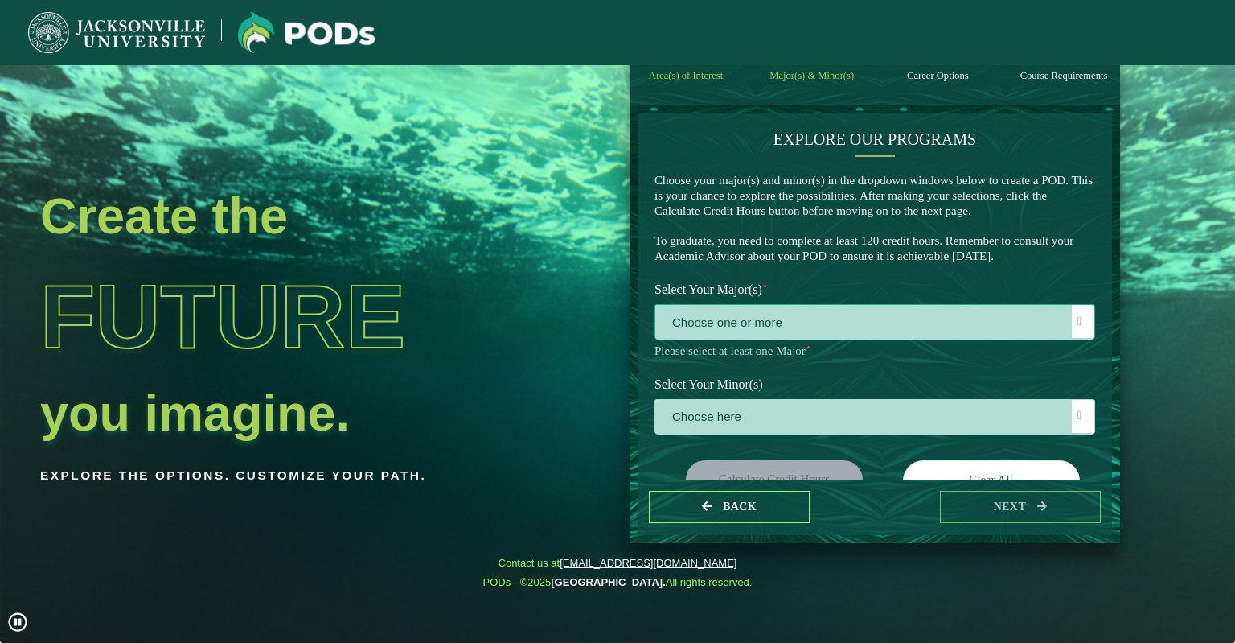
click at [749, 319] on span "Choose one or more" at bounding box center [874, 322] width 439 height 35
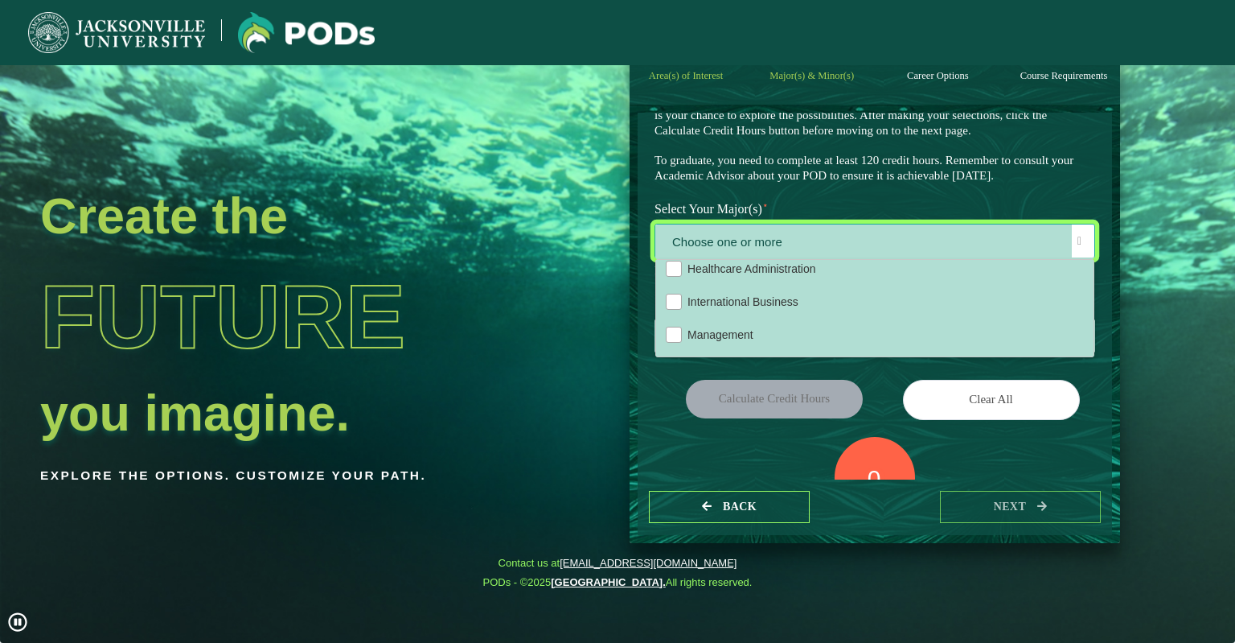
scroll to position [322, 0]
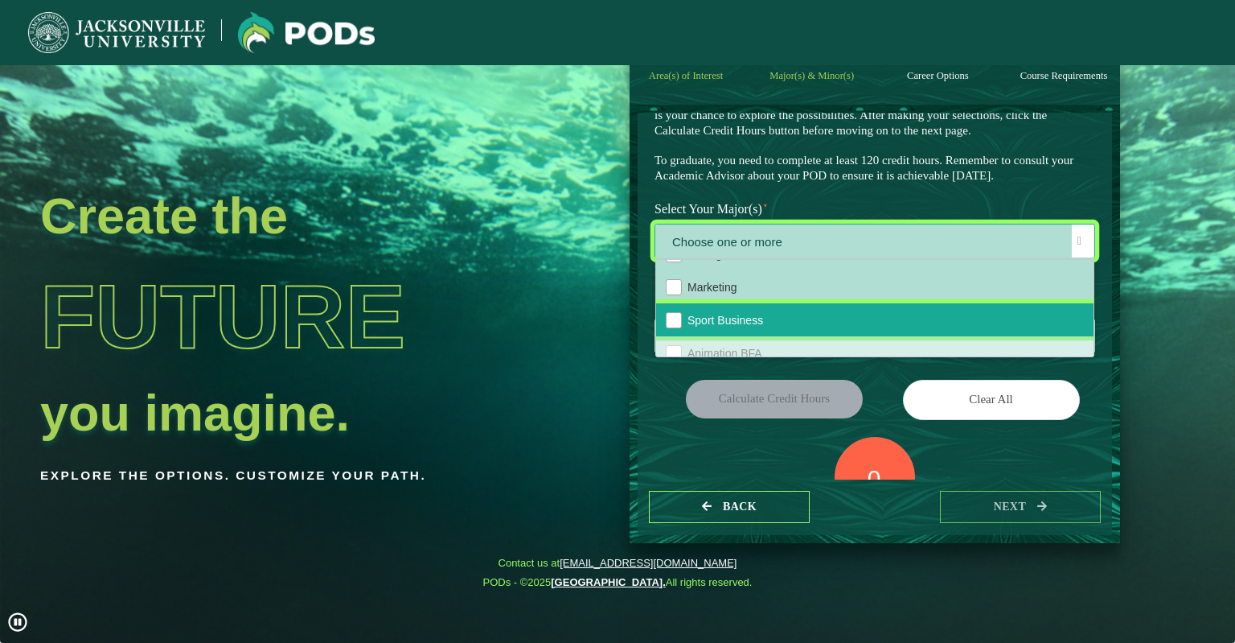
click at [725, 323] on span "Sport Business" at bounding box center [726, 320] width 76 height 13
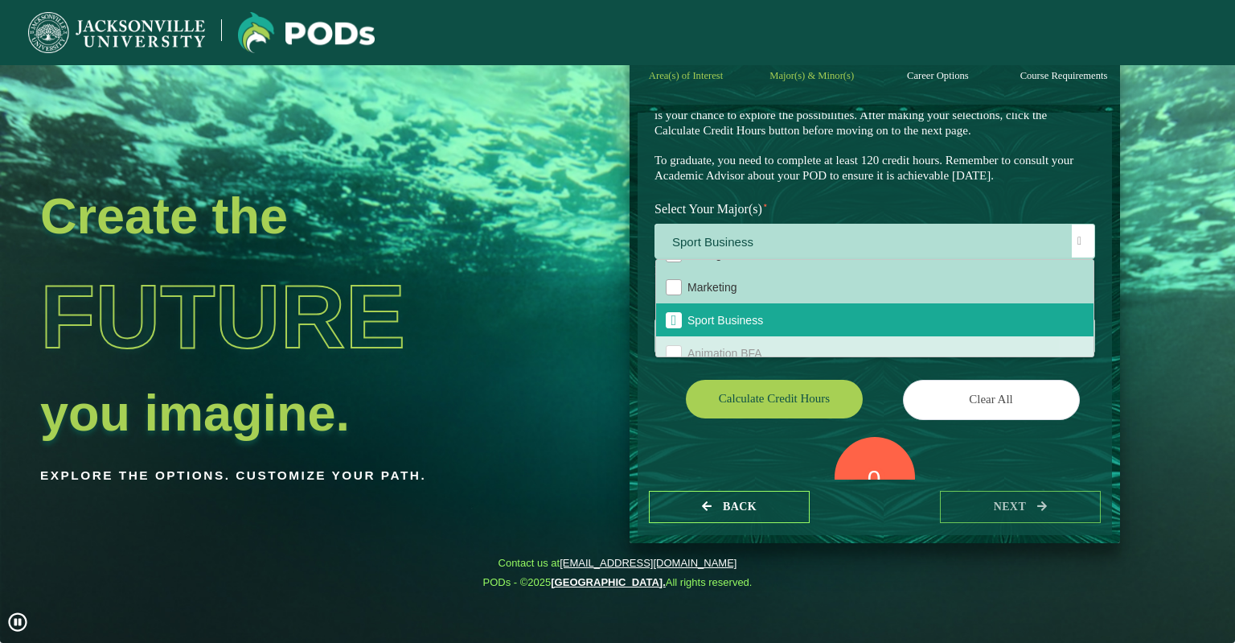
click at [653, 400] on div "Calculate credit hours" at bounding box center [759, 402] width 232 height 45
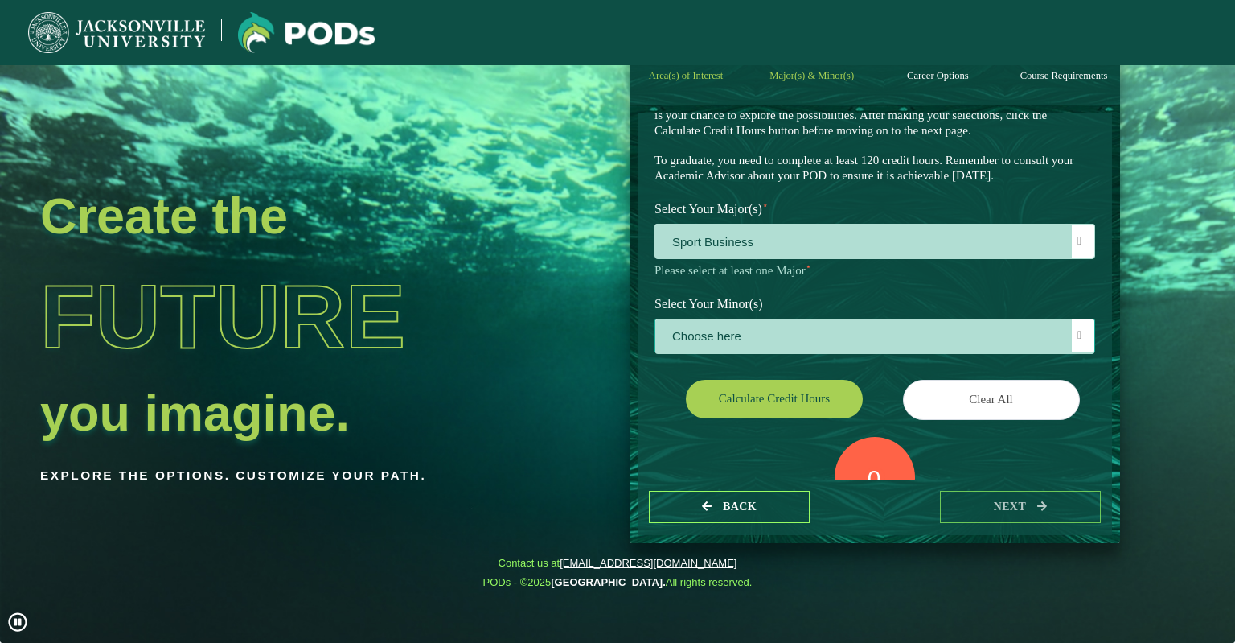
click at [750, 338] on span "Choose here" at bounding box center [874, 336] width 439 height 35
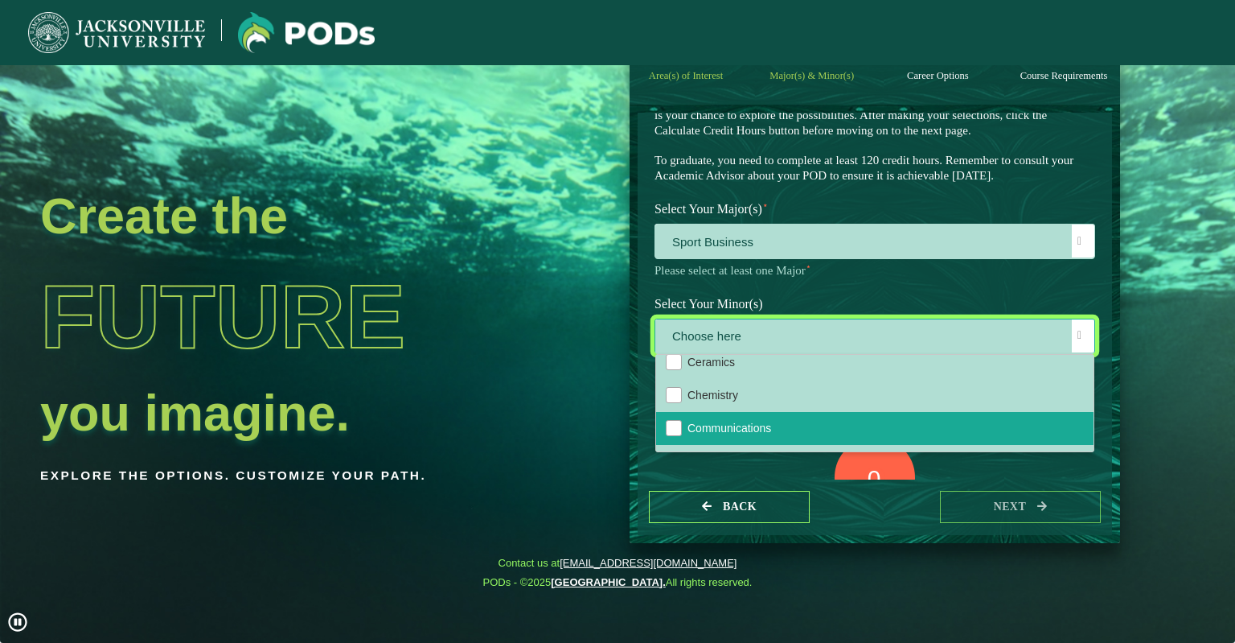
scroll to position [402, 0]
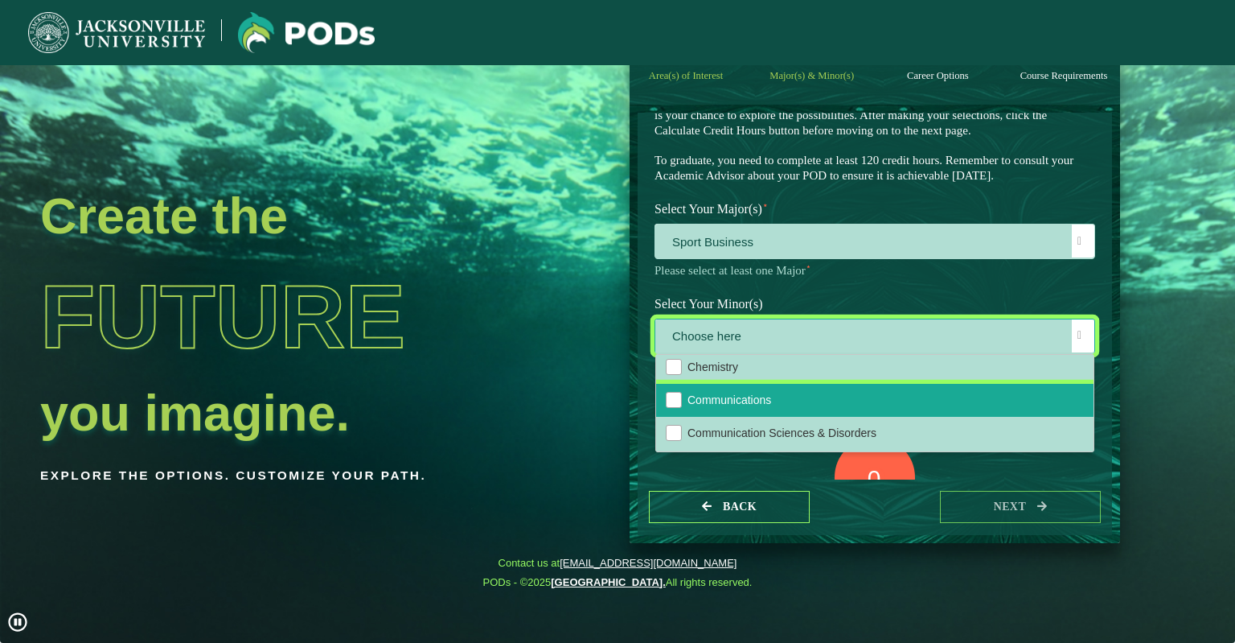
click at [731, 393] on li "Communications" at bounding box center [874, 400] width 437 height 33
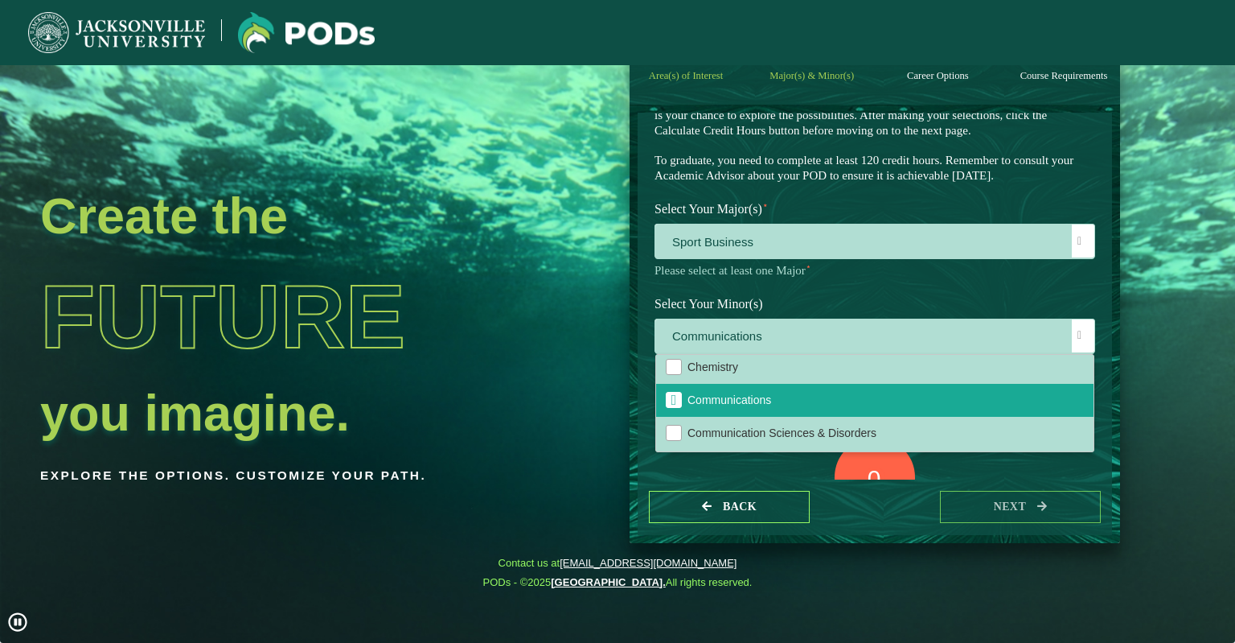
click at [659, 463] on div "0 Total Credit Hours" at bounding box center [875, 505] width 465 height 137
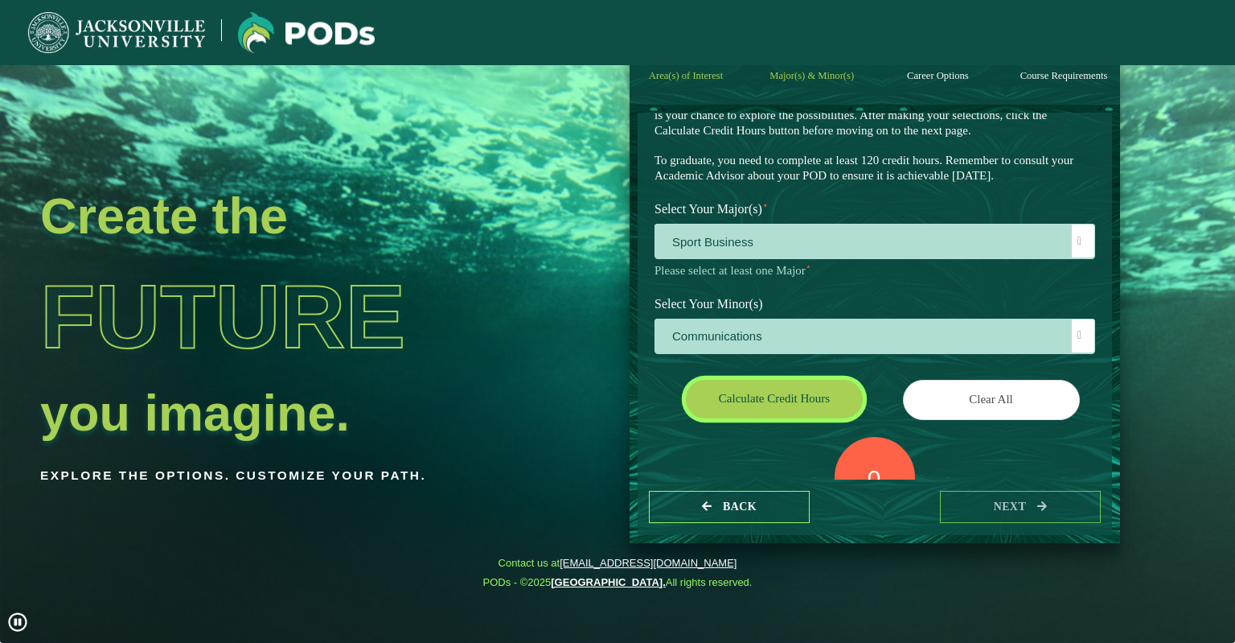
click at [762, 397] on button "Calculate credit hours" at bounding box center [774, 399] width 177 height 38
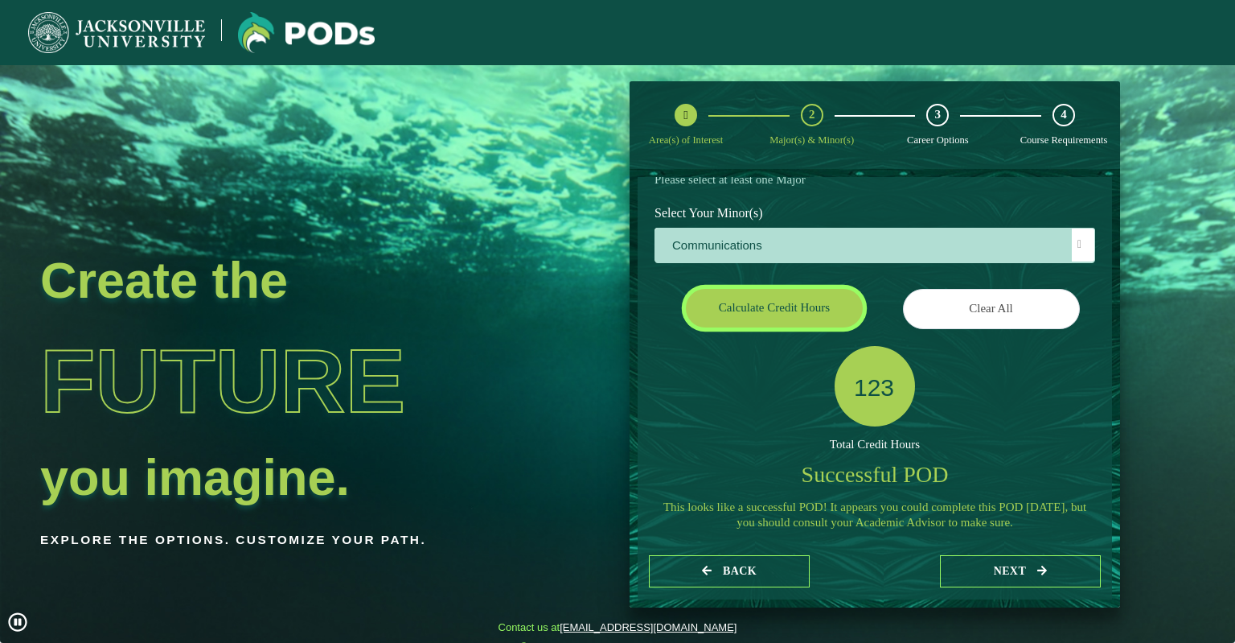
scroll to position [248, 0]
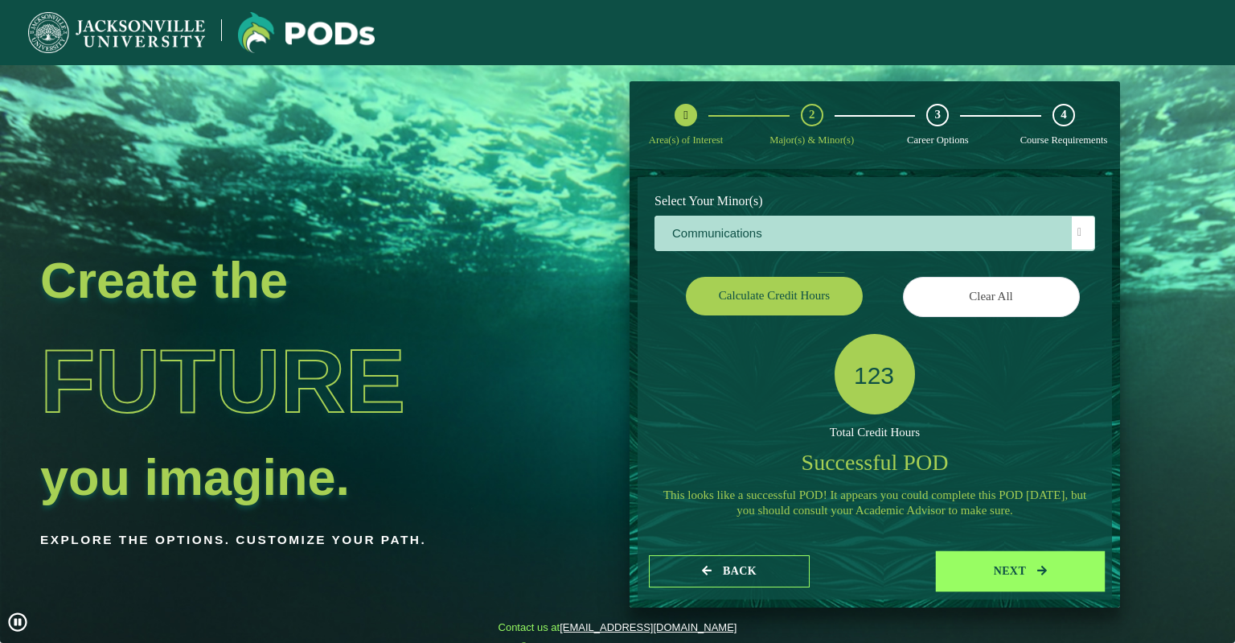
click at [984, 572] on button "next" at bounding box center [1020, 571] width 161 height 33
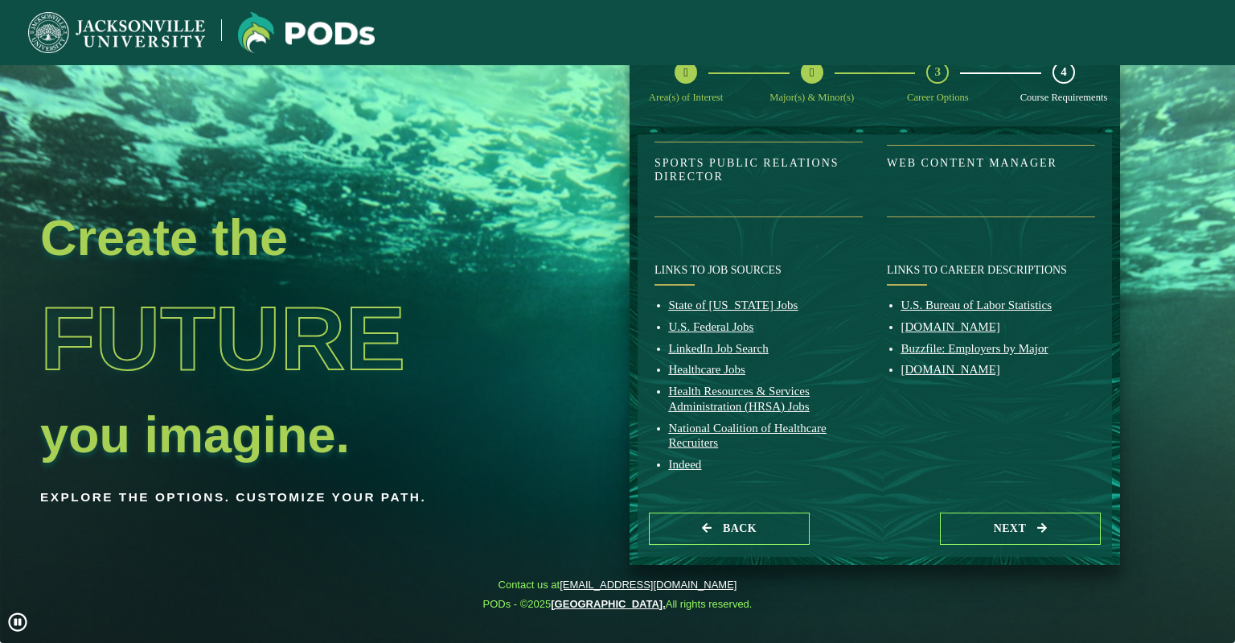
scroll to position [64, 0]
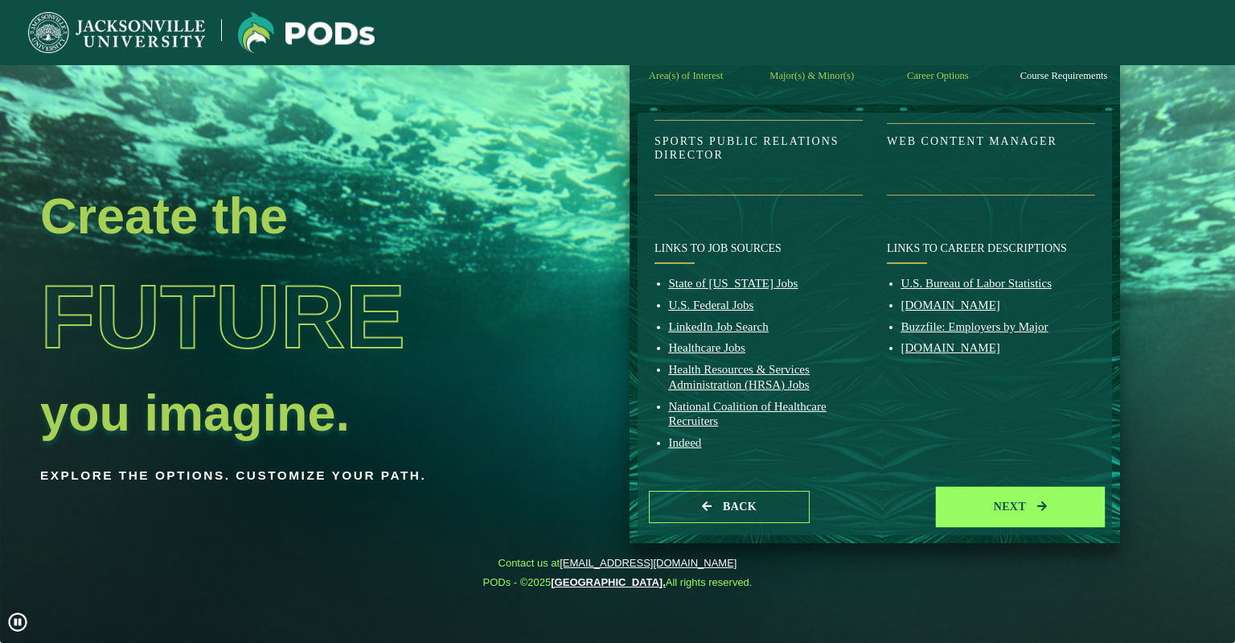
click at [996, 498] on button "next" at bounding box center [1020, 507] width 161 height 33
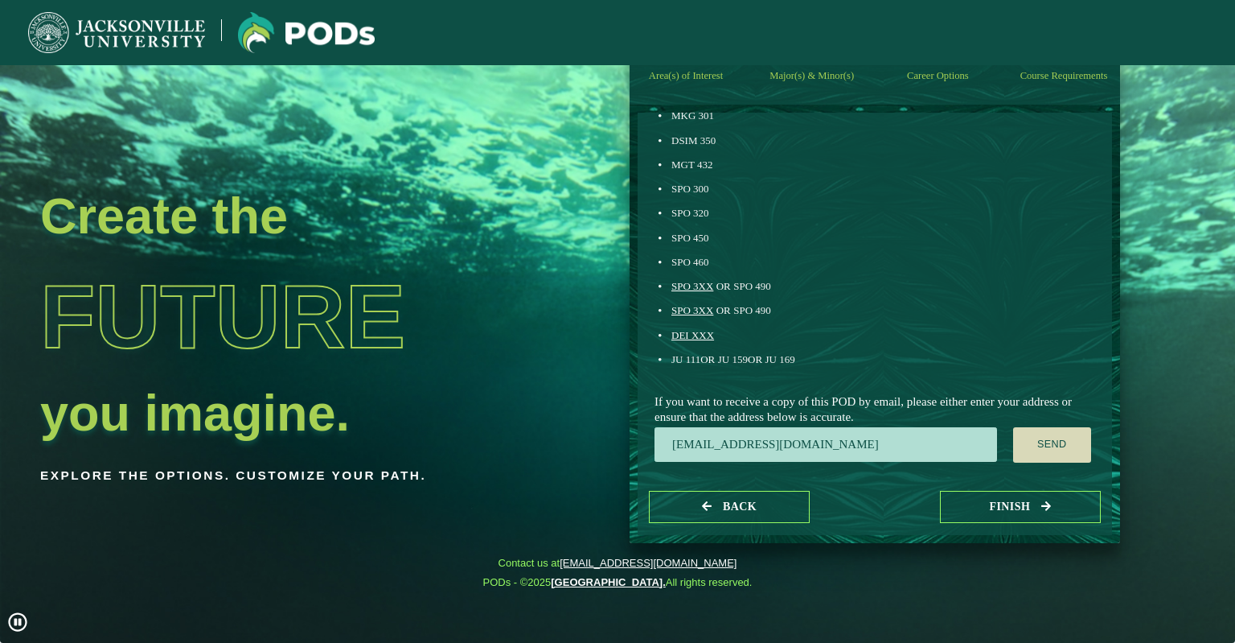
scroll to position [829, 0]
click at [1056, 442] on button "Send" at bounding box center [1052, 444] width 78 height 35
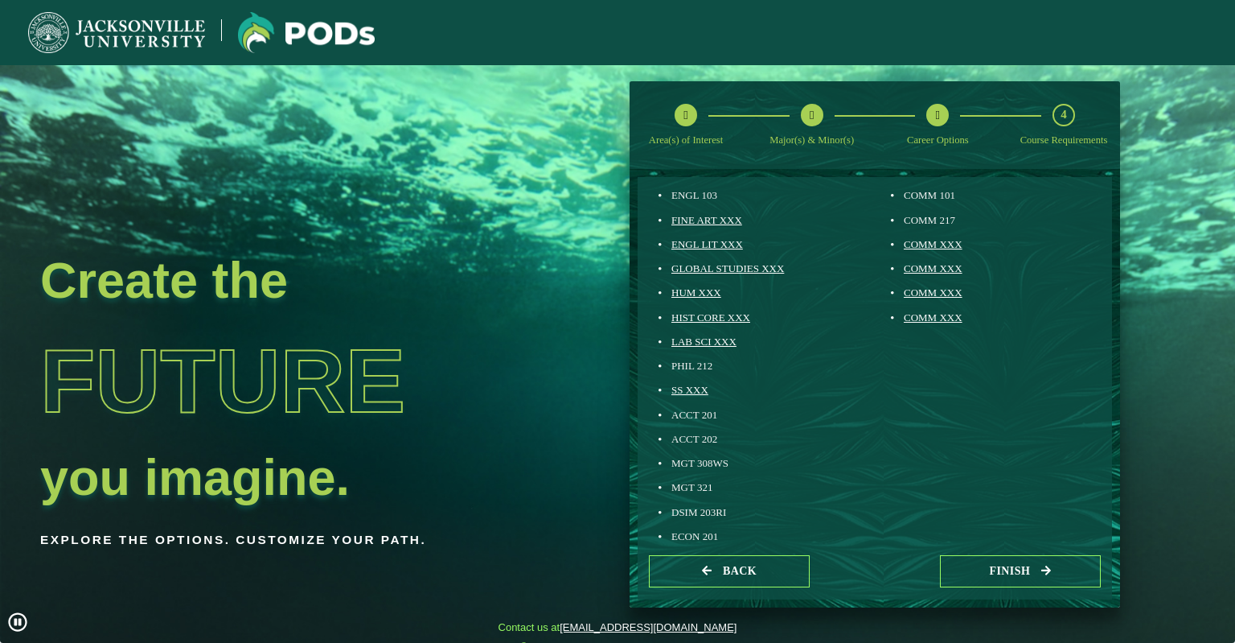
scroll to position [241, 0]
